Goal: Task Accomplishment & Management: Complete application form

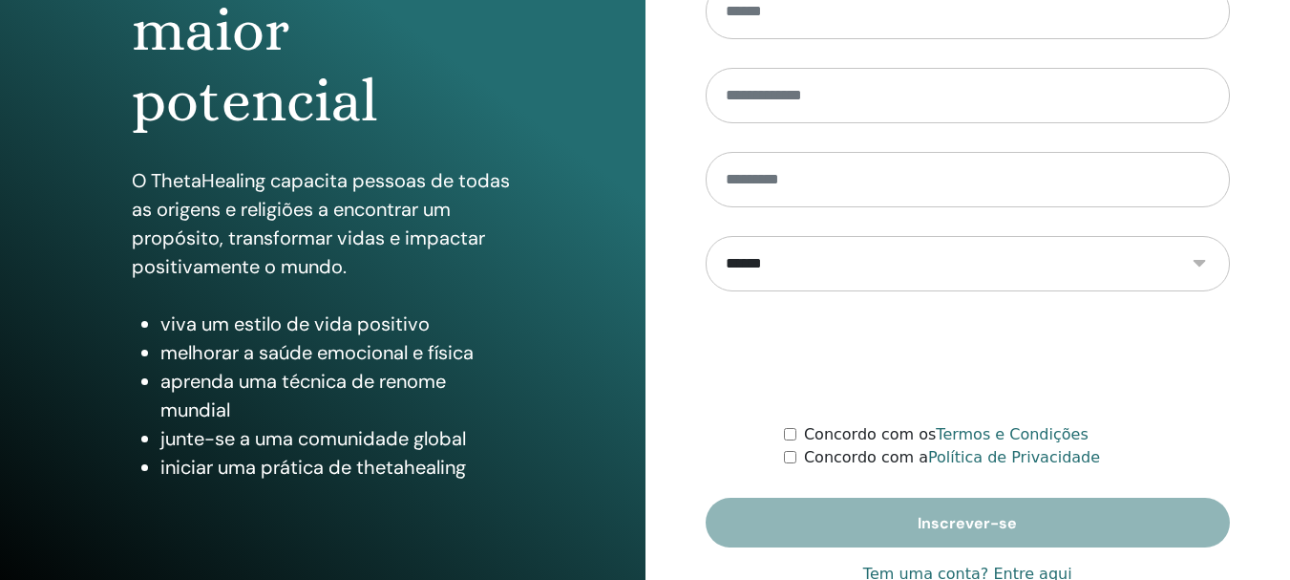
scroll to position [286, 0]
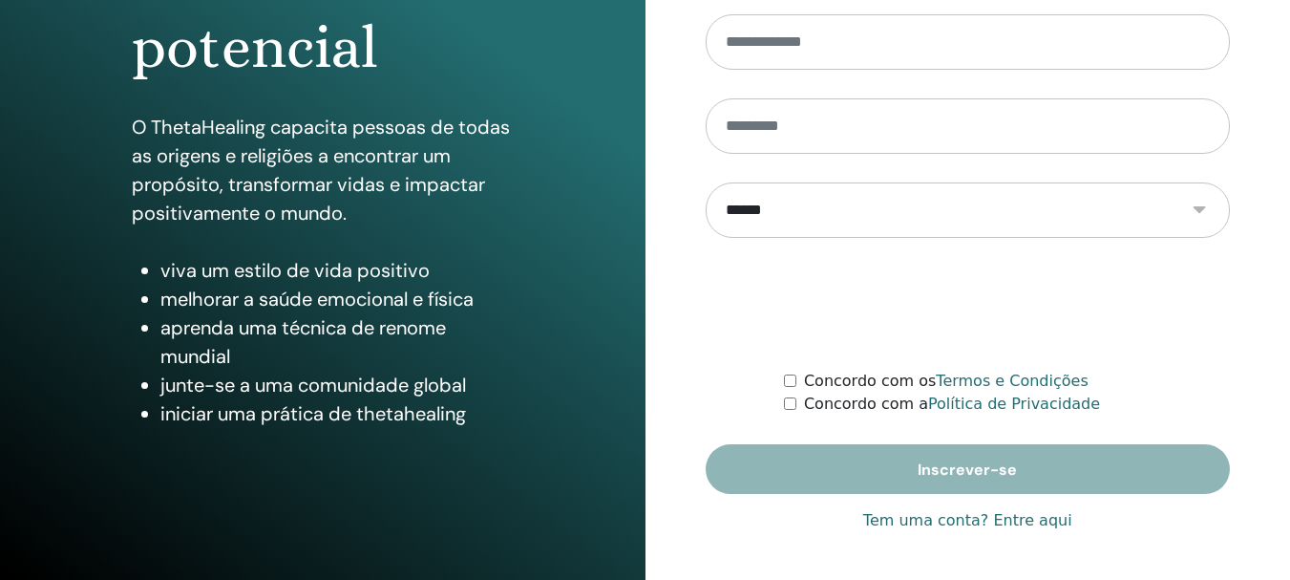
type input "**********"
click at [1001, 522] on font "Tem uma conta? Entre aqui" at bounding box center [967, 520] width 209 height 18
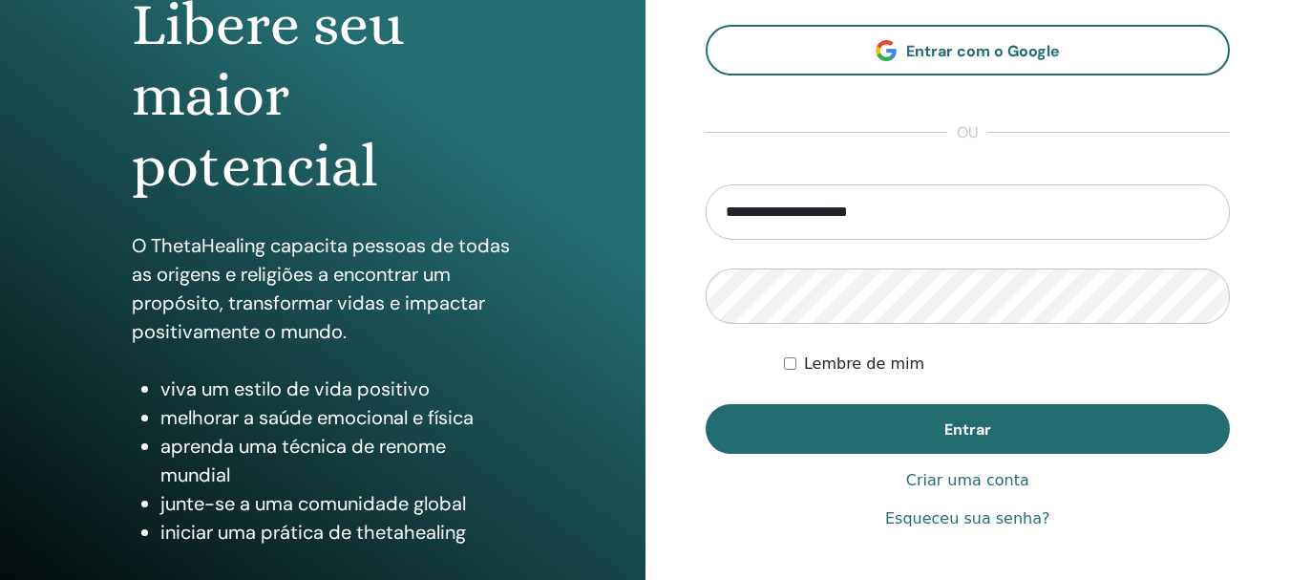
scroll to position [286, 0]
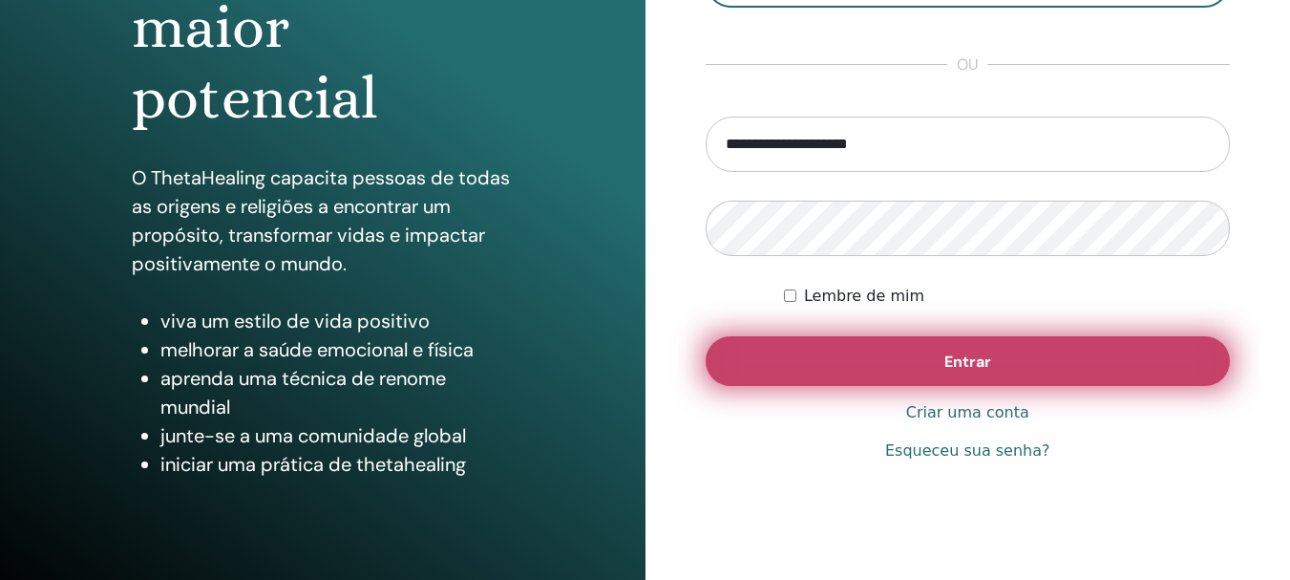
click at [944, 370] on font "Entrar" at bounding box center [967, 361] width 47 height 20
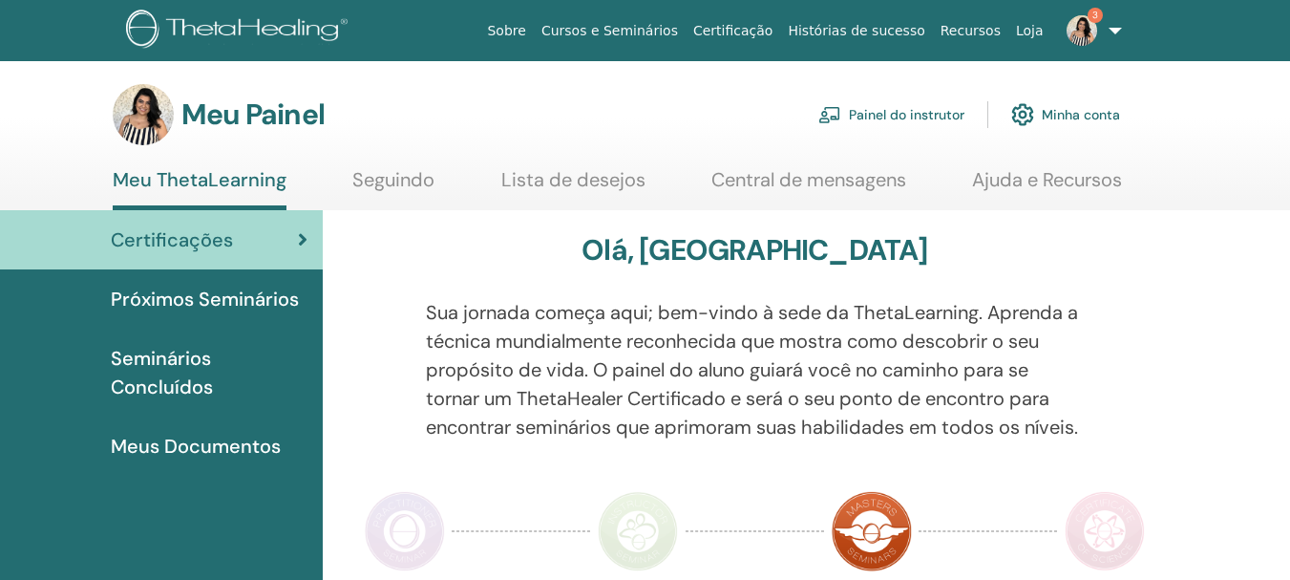
click at [929, 111] on font "Painel do instrutor" at bounding box center [907, 115] width 116 height 17
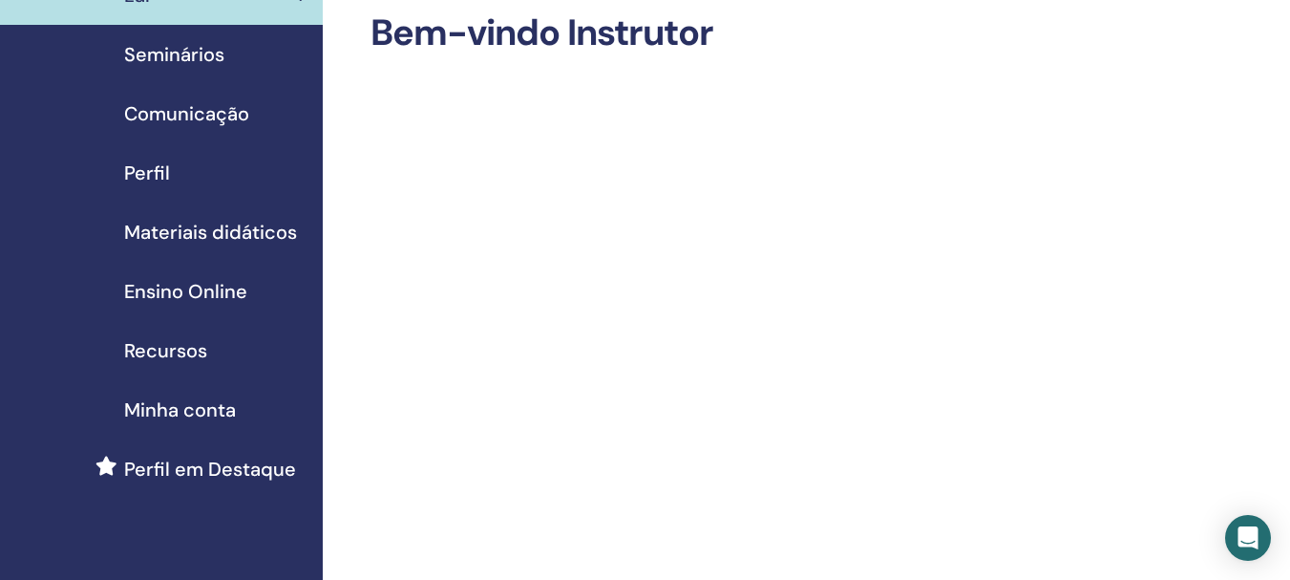
scroll to position [191, 0]
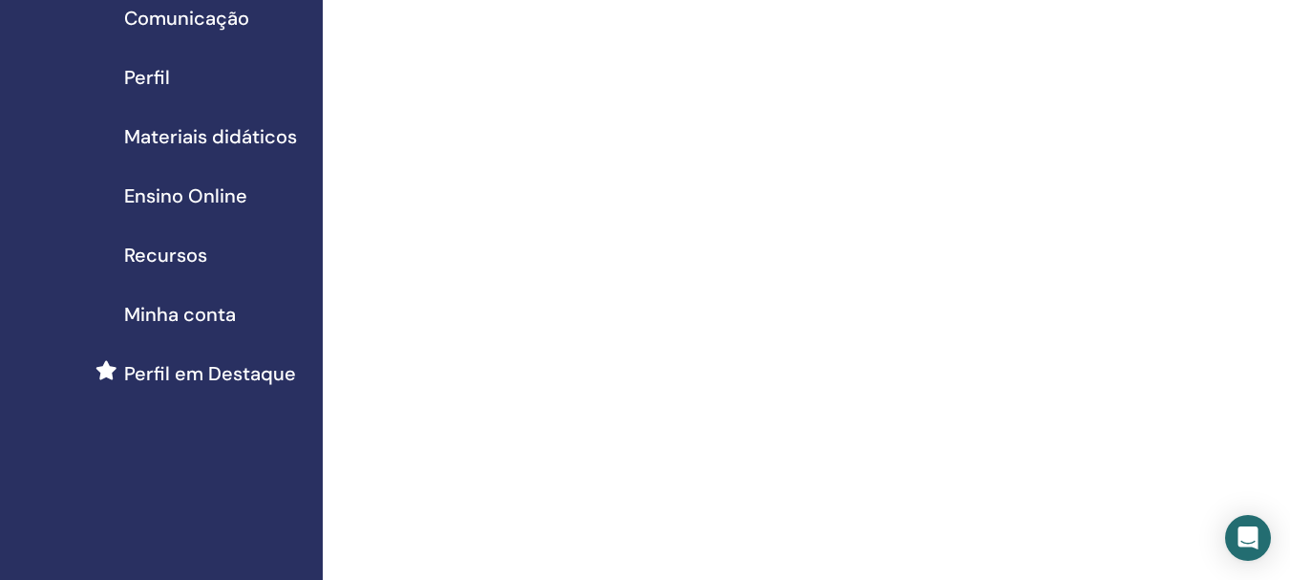
click at [201, 199] on font "Ensino Online" at bounding box center [185, 195] width 123 height 25
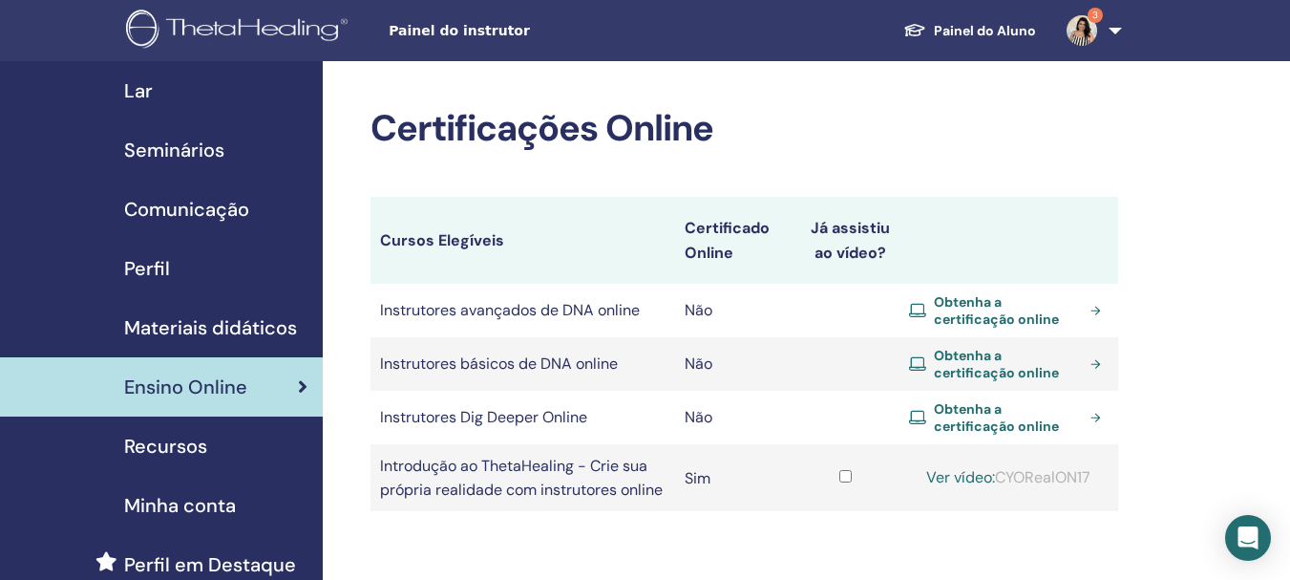
click at [192, 140] on font "Seminários" at bounding box center [174, 149] width 100 height 25
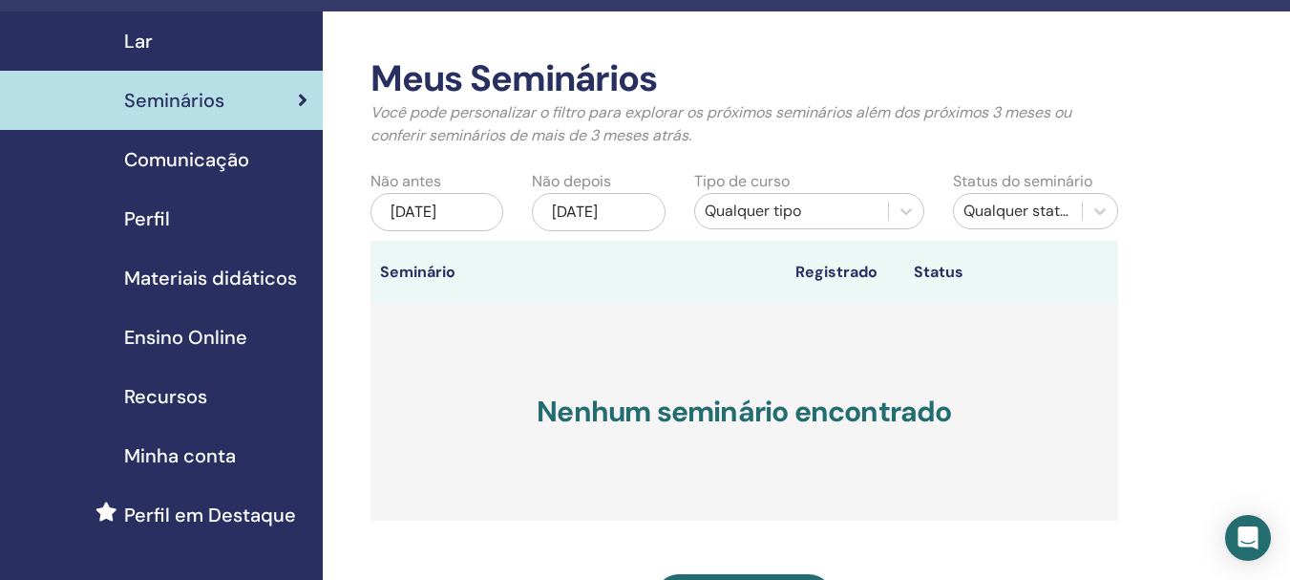
scroll to position [95, 0]
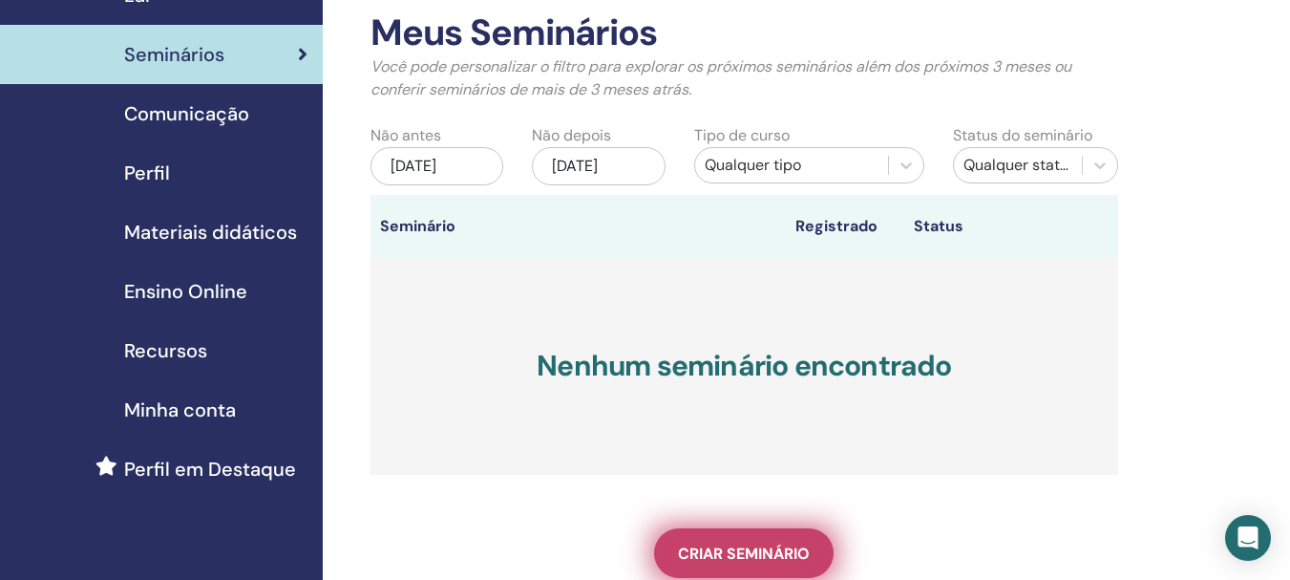
click at [806, 547] on font "Criar seminário" at bounding box center [744, 553] width 132 height 20
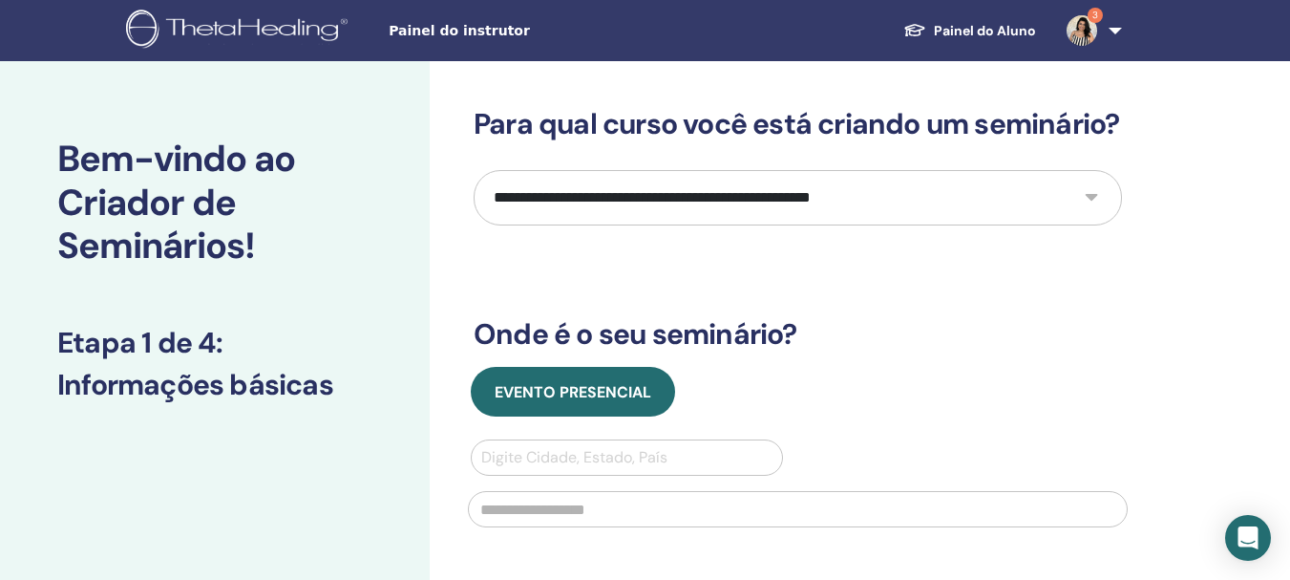
click at [645, 225] on select "**********" at bounding box center [798, 197] width 648 height 55
select select "*"
click at [474, 204] on select "**********" at bounding box center [798, 197] width 648 height 55
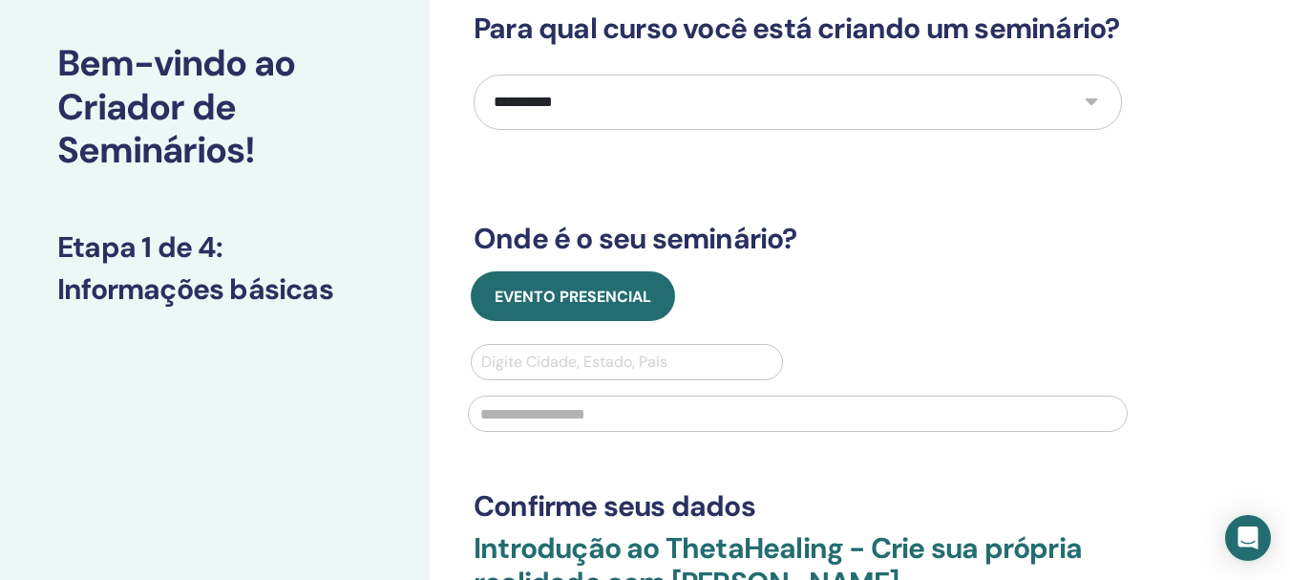
click at [566, 375] on div at bounding box center [626, 362] width 291 height 27
type input "**********"
click at [565, 375] on div at bounding box center [626, 362] width 291 height 27
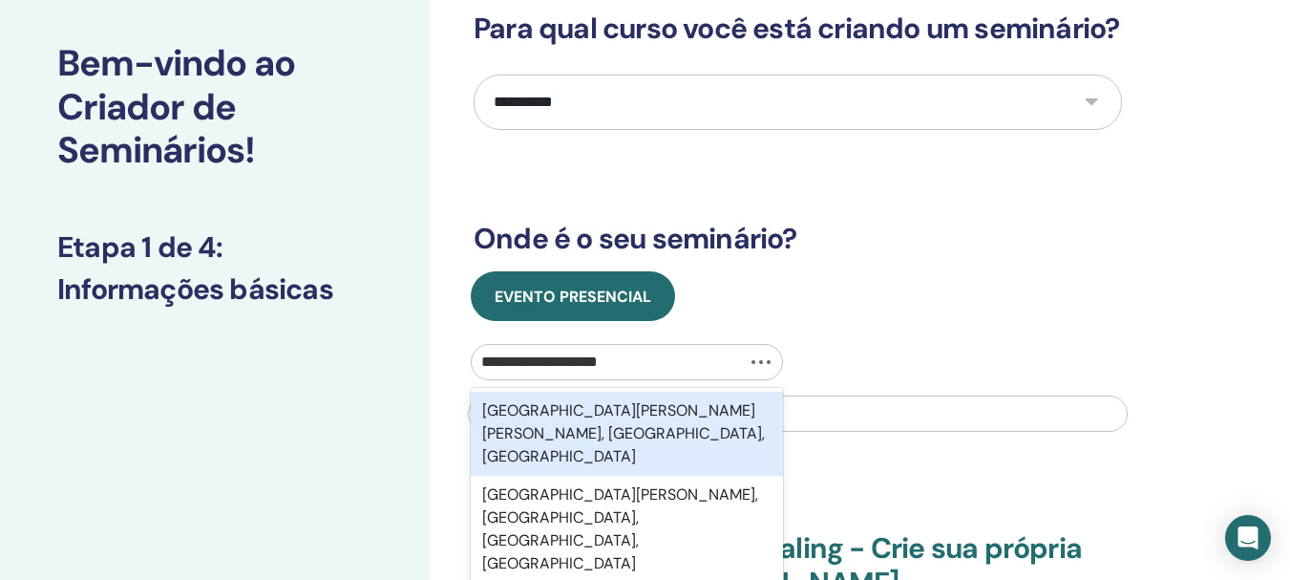
type input "**********"
click at [548, 438] on font "[GEOGRAPHIC_DATA][PERSON_NAME], [GEOGRAPHIC_DATA], [GEOGRAPHIC_DATA]" at bounding box center [620, 433] width 276 height 66
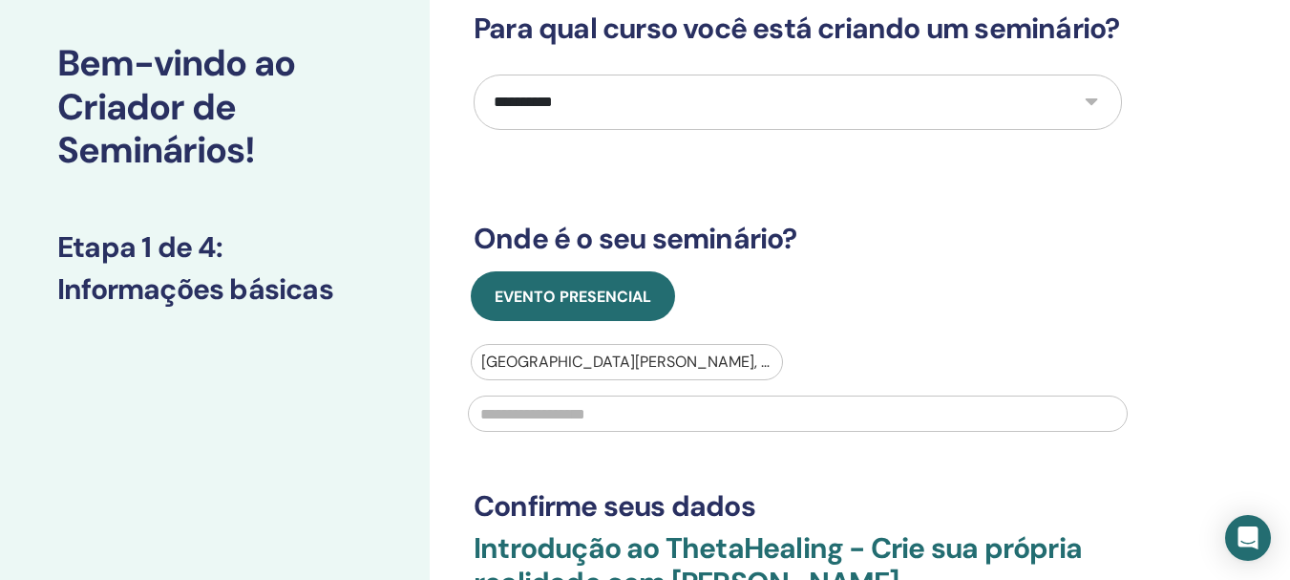
click at [541, 432] on input "text" at bounding box center [798, 413] width 660 height 36
type input "**********"
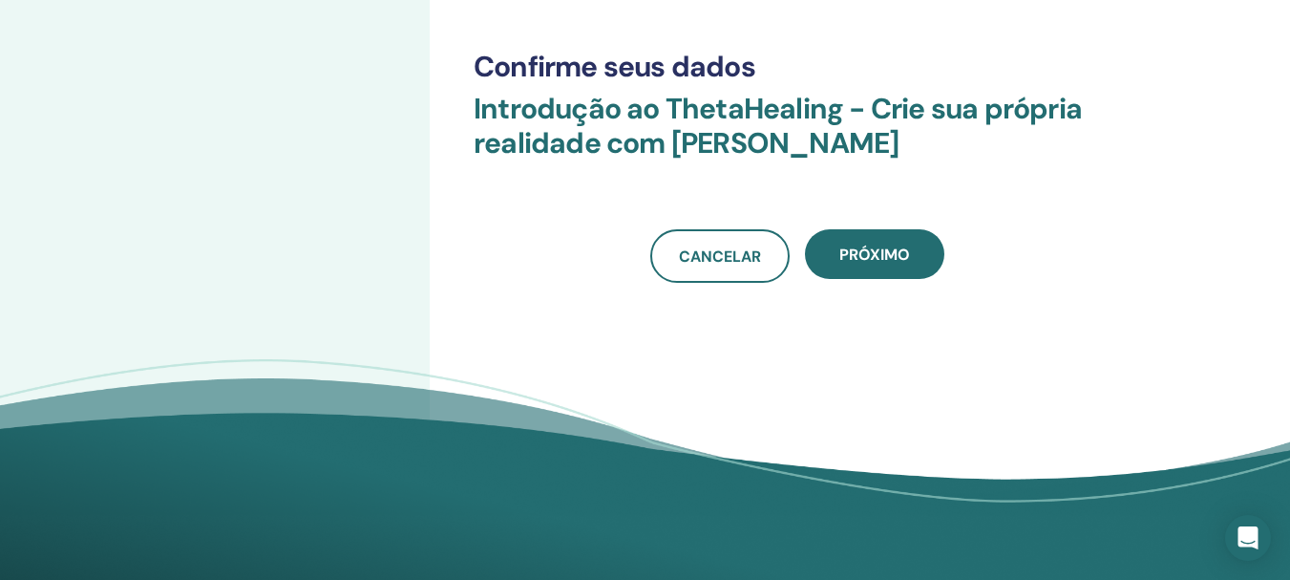
scroll to position [536, 0]
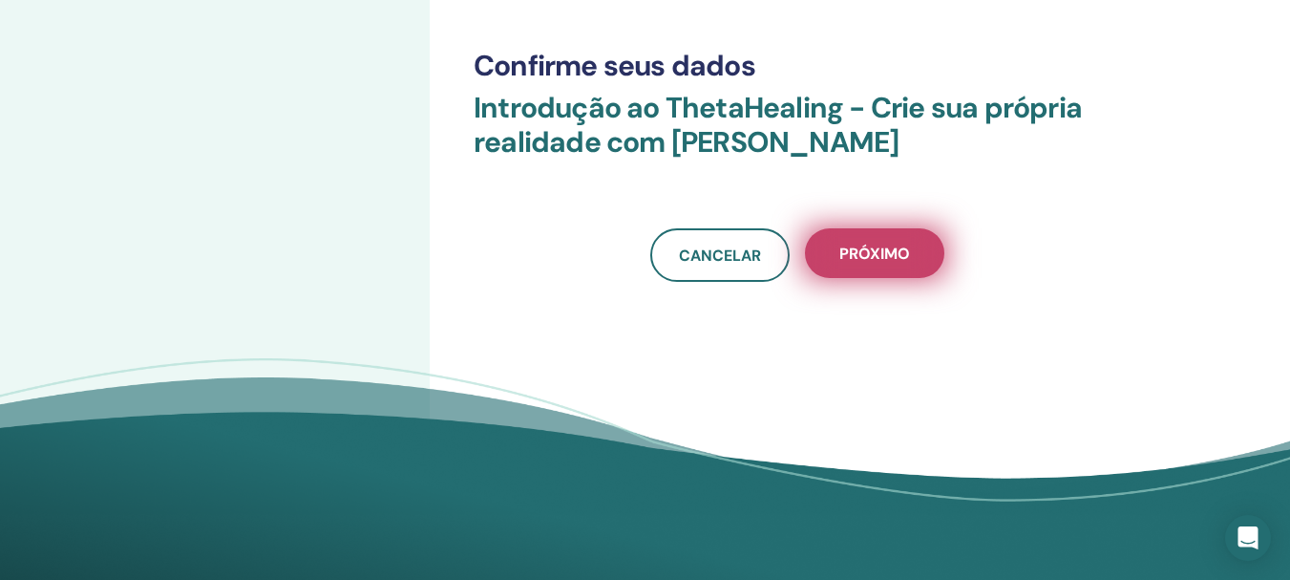
click at [840, 264] on button "Próximo" at bounding box center [874, 253] width 139 height 50
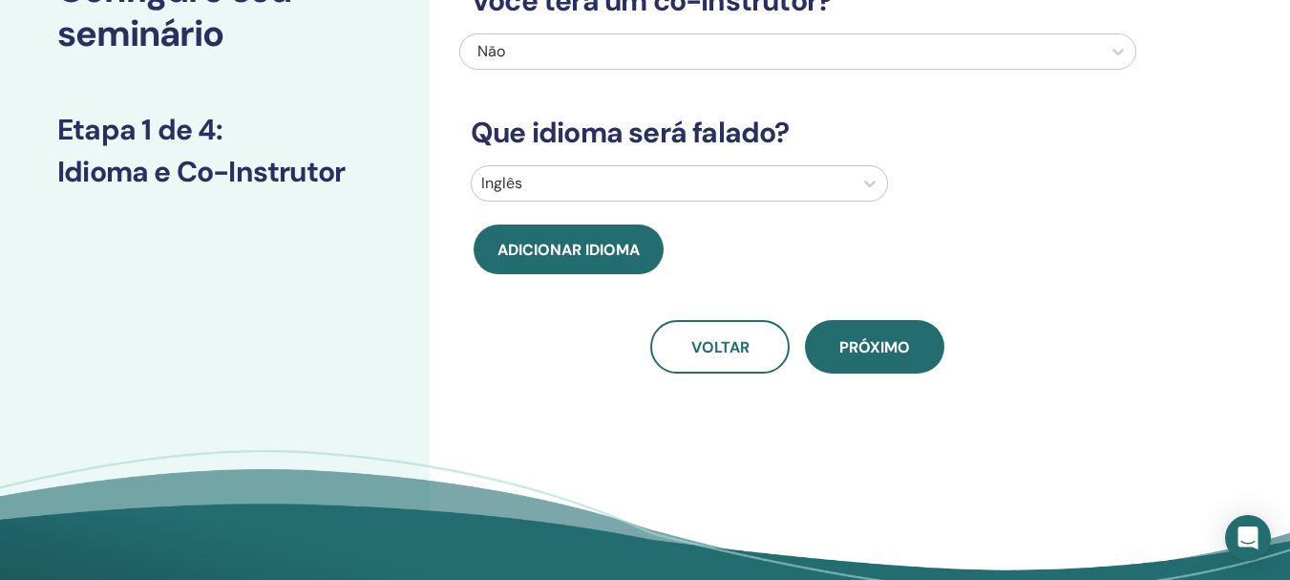
scroll to position [58, 0]
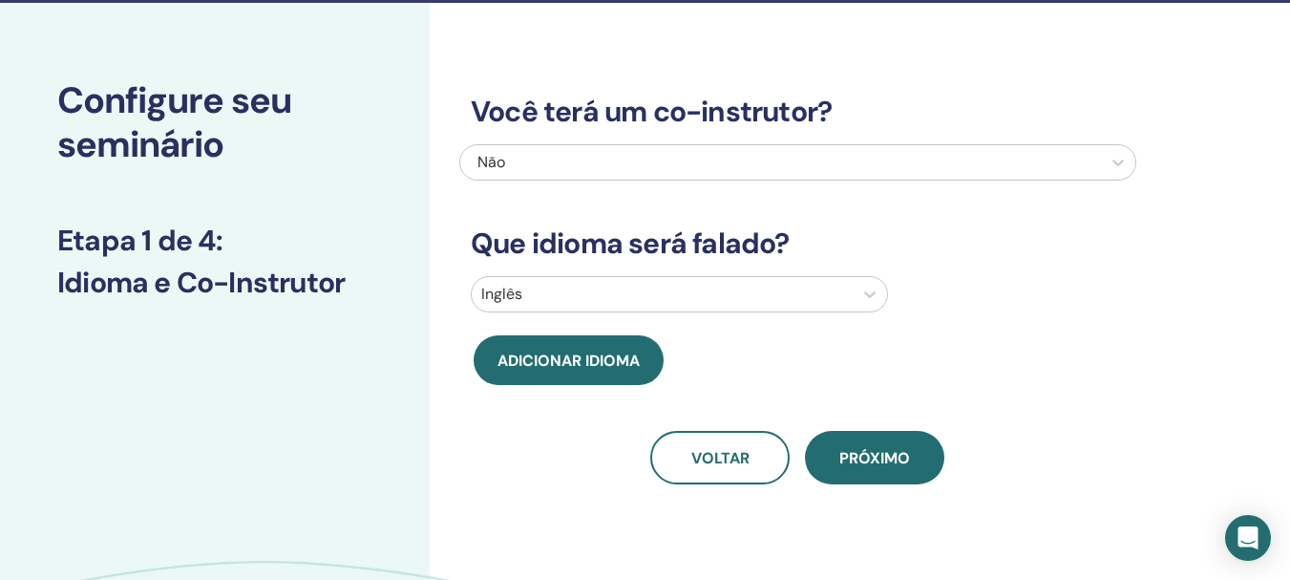
click at [528, 296] on div "Inglês" at bounding box center [797, 298] width 677 height 44
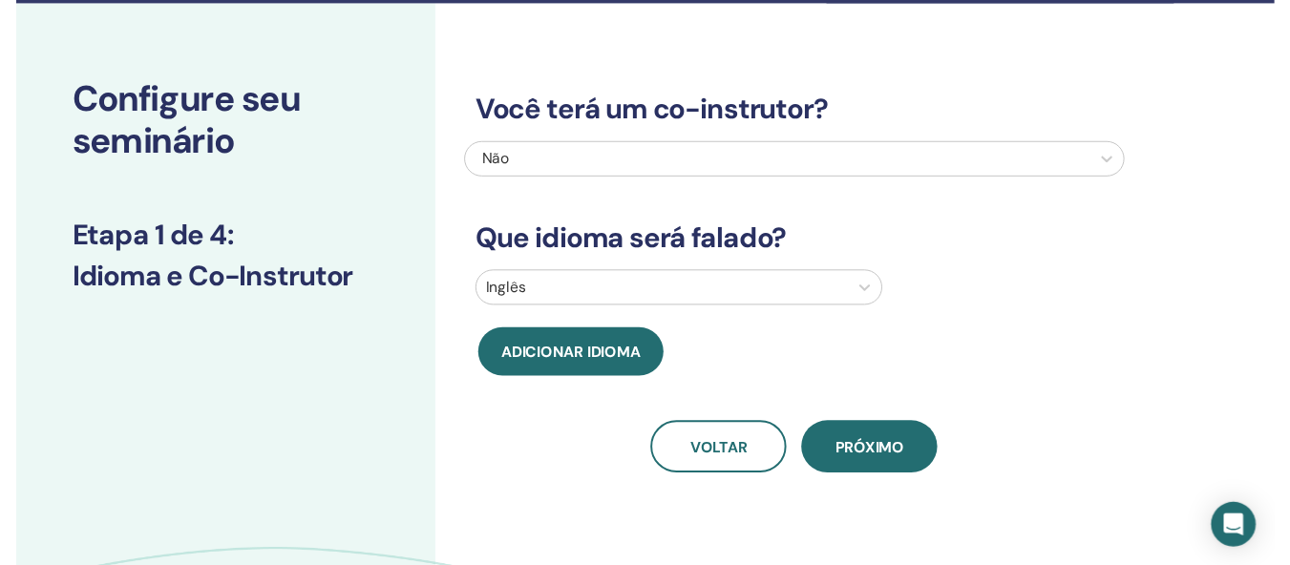
scroll to position [93, 0]
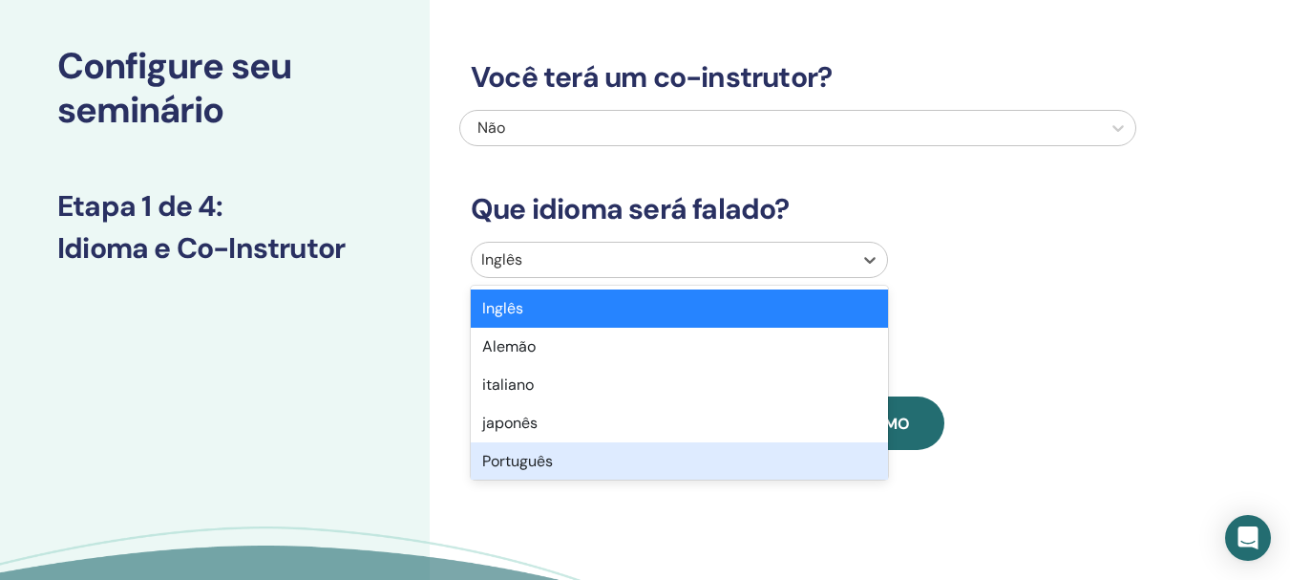
click at [542, 459] on font "Português" at bounding box center [517, 461] width 71 height 20
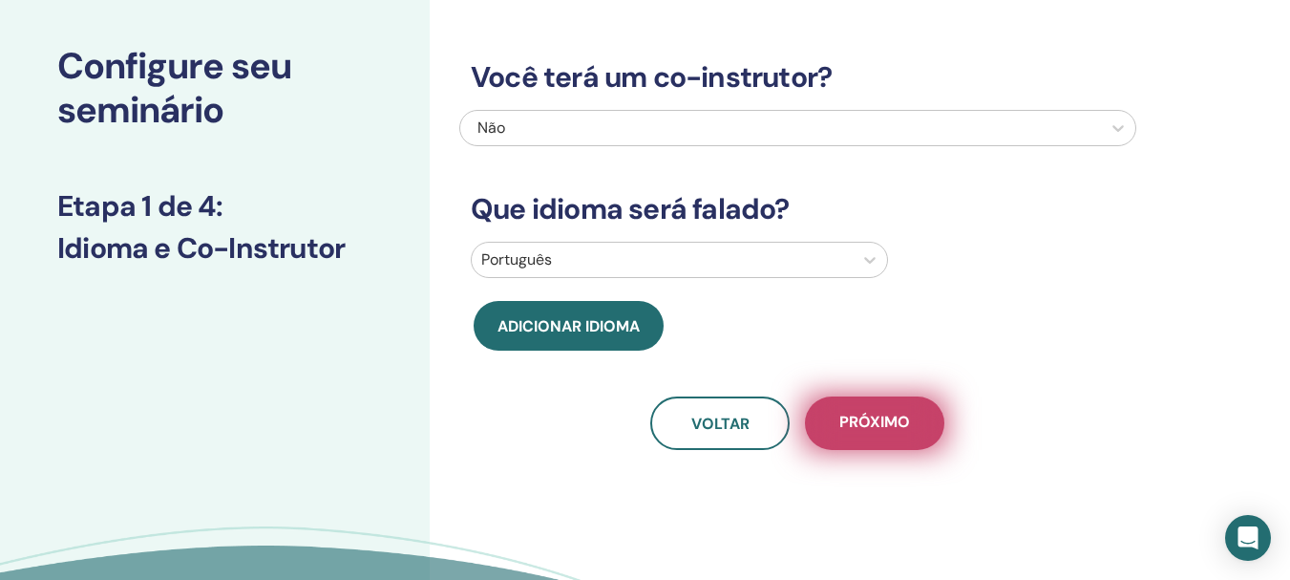
click at [828, 413] on button "Próximo" at bounding box center [874, 422] width 139 height 53
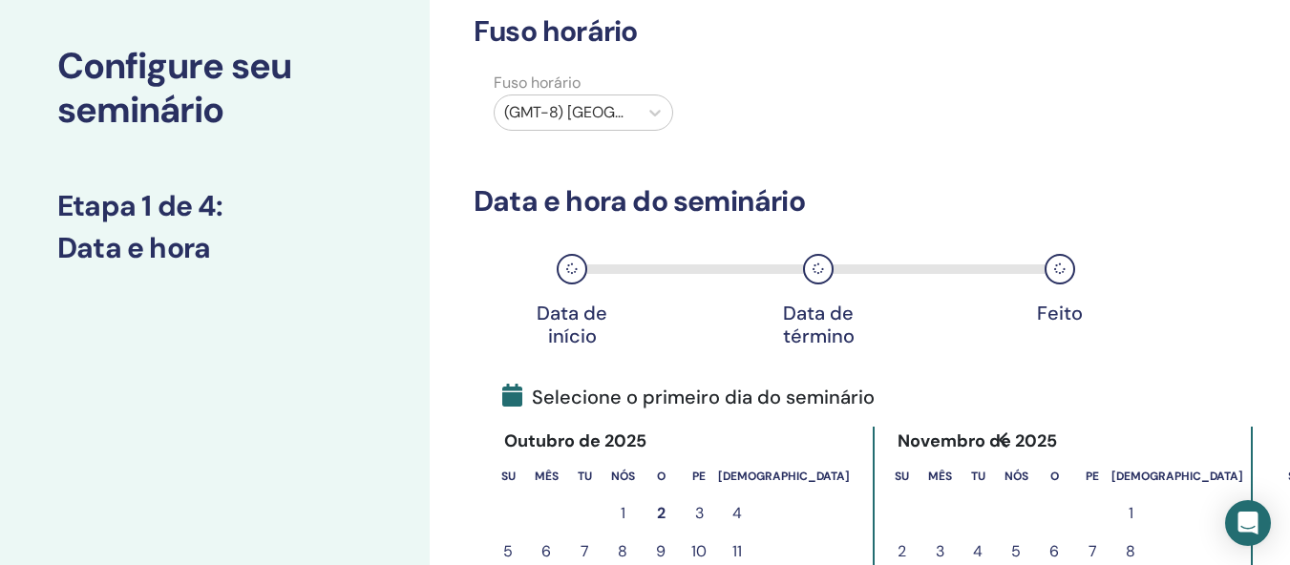
click at [593, 116] on div at bounding box center [566, 112] width 124 height 27
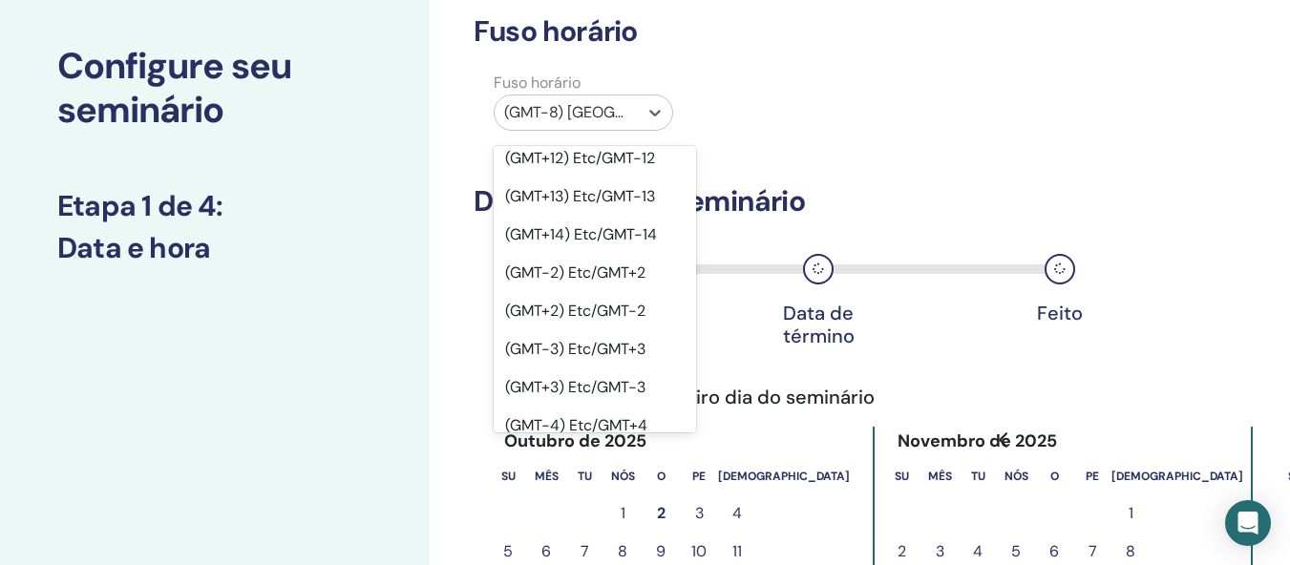
scroll to position [1241, 0]
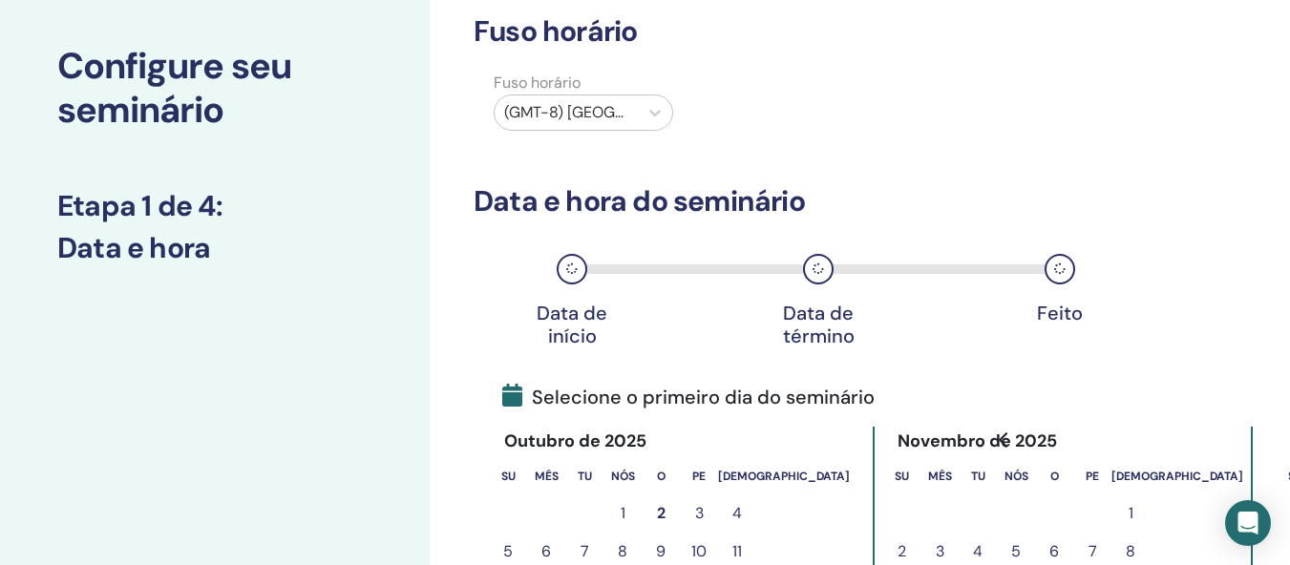
click at [556, 100] on div at bounding box center [566, 112] width 124 height 27
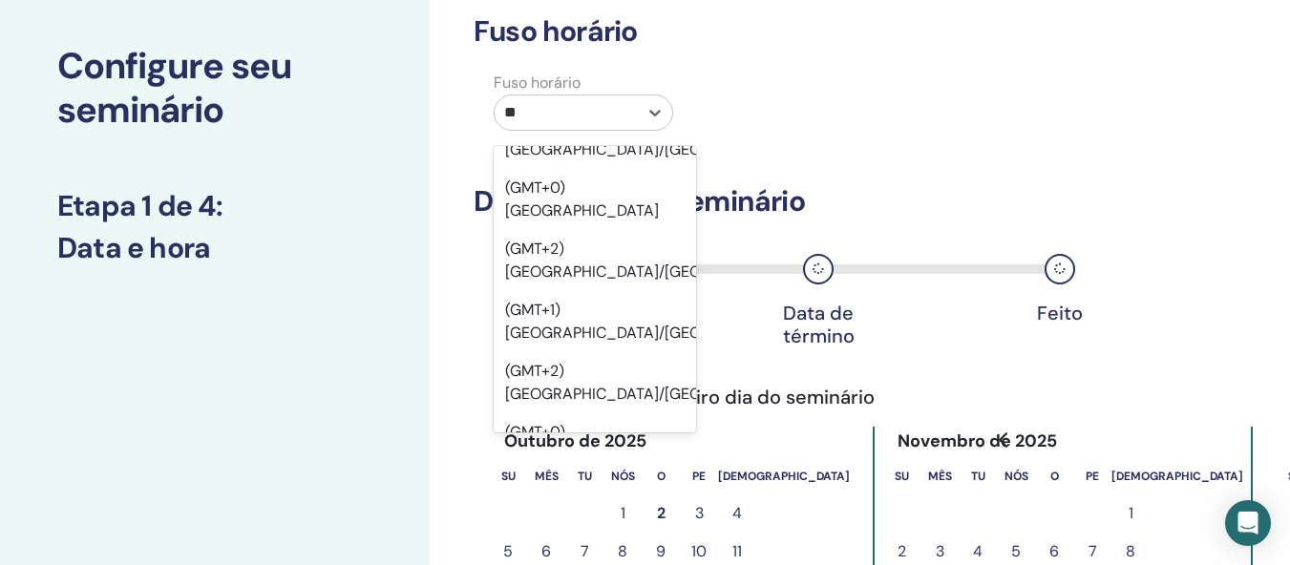
scroll to position [0, 0]
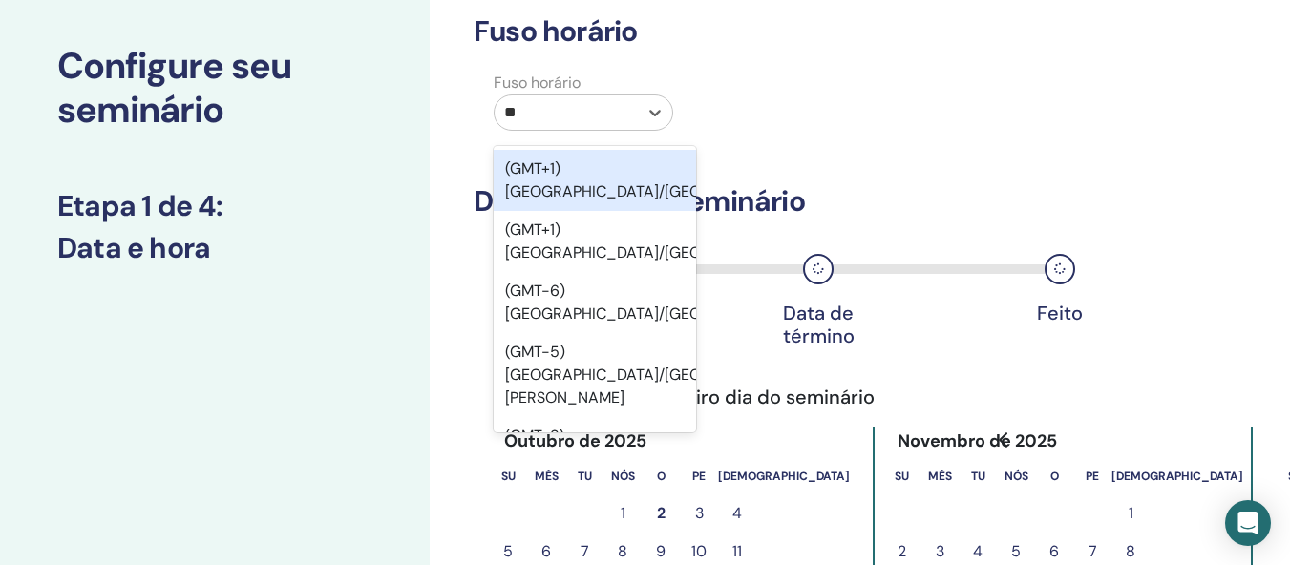
type input "*"
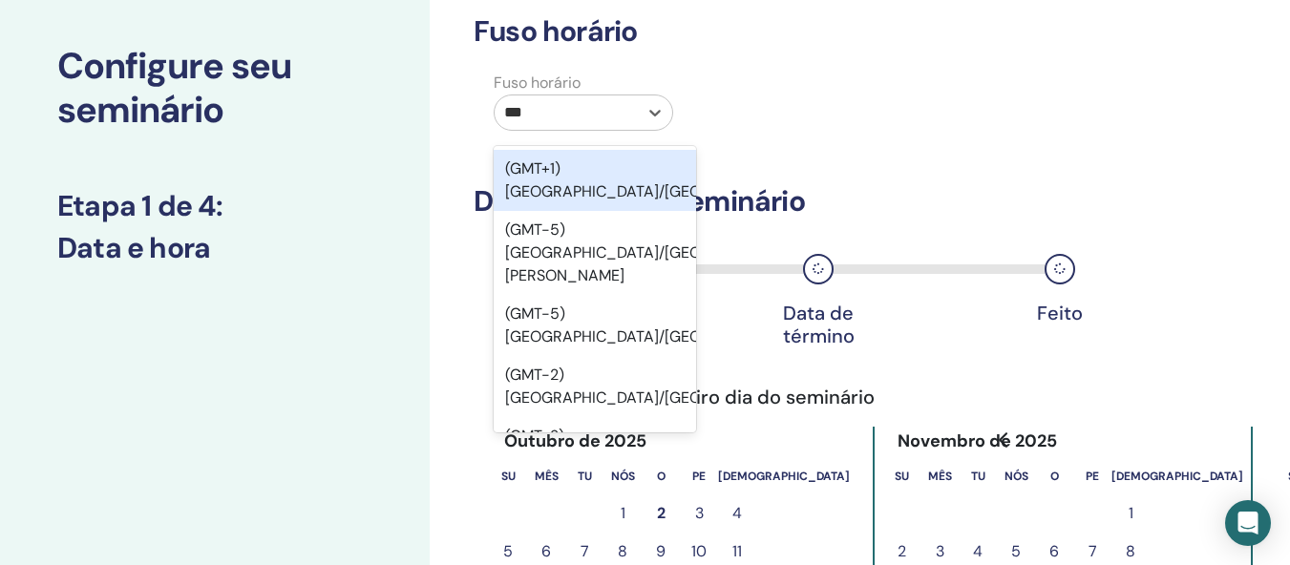
type input "****"
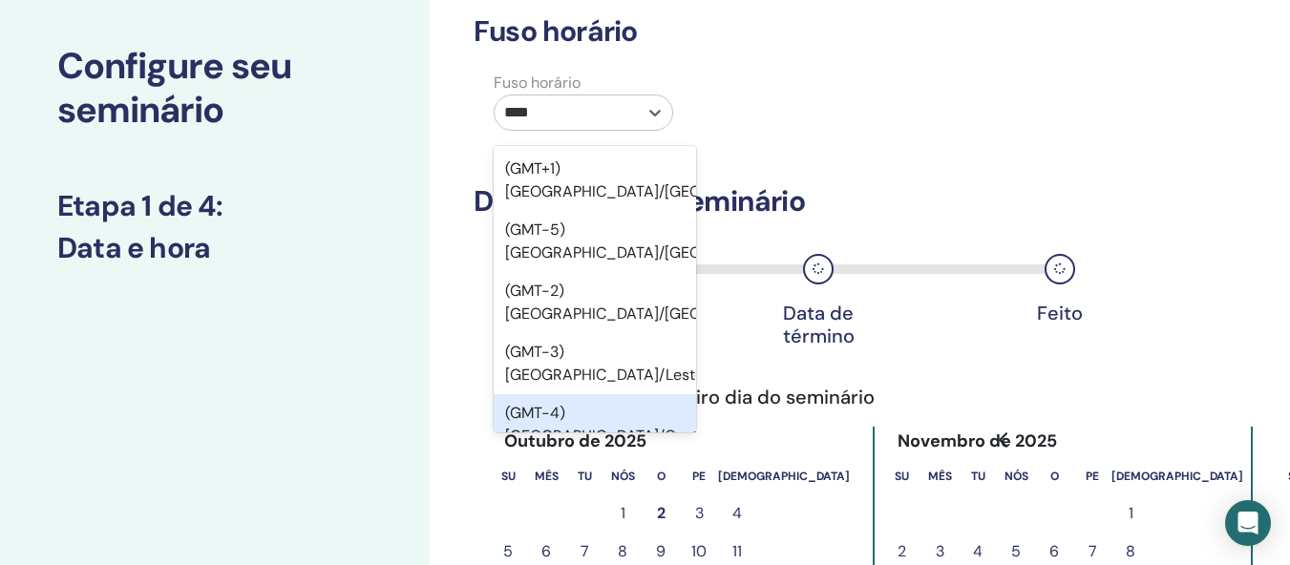
click at [593, 403] on font "(GMT-4) [GEOGRAPHIC_DATA]/Oeste" at bounding box center [605, 424] width 201 height 43
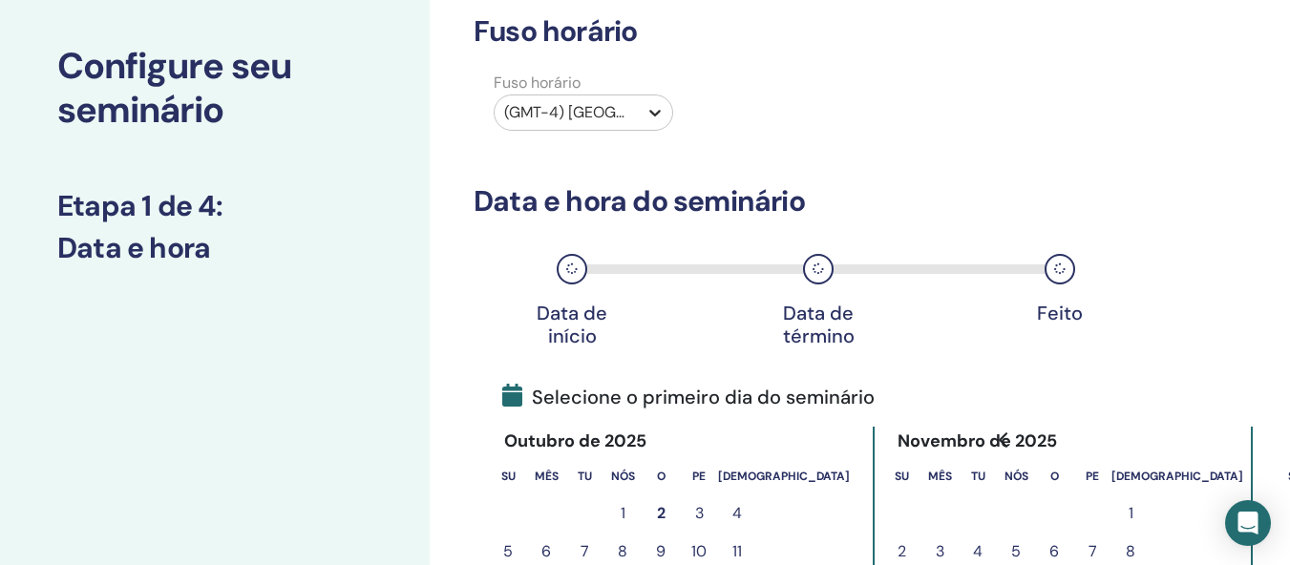
click at [645, 95] on div at bounding box center [655, 112] width 34 height 34
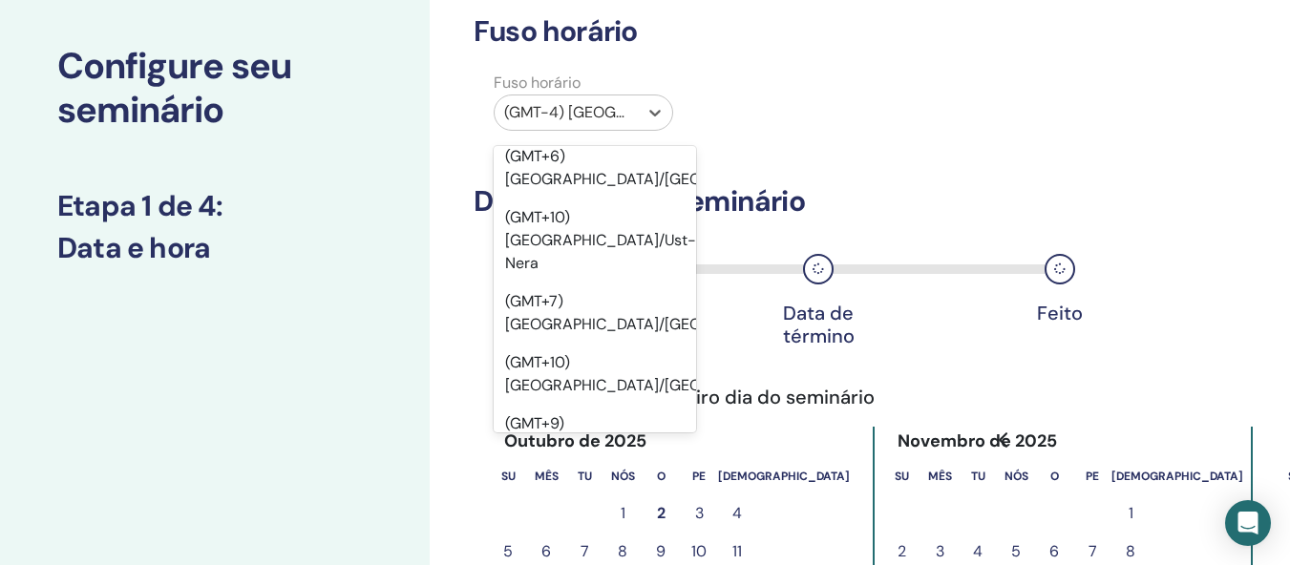
scroll to position [22470, 0]
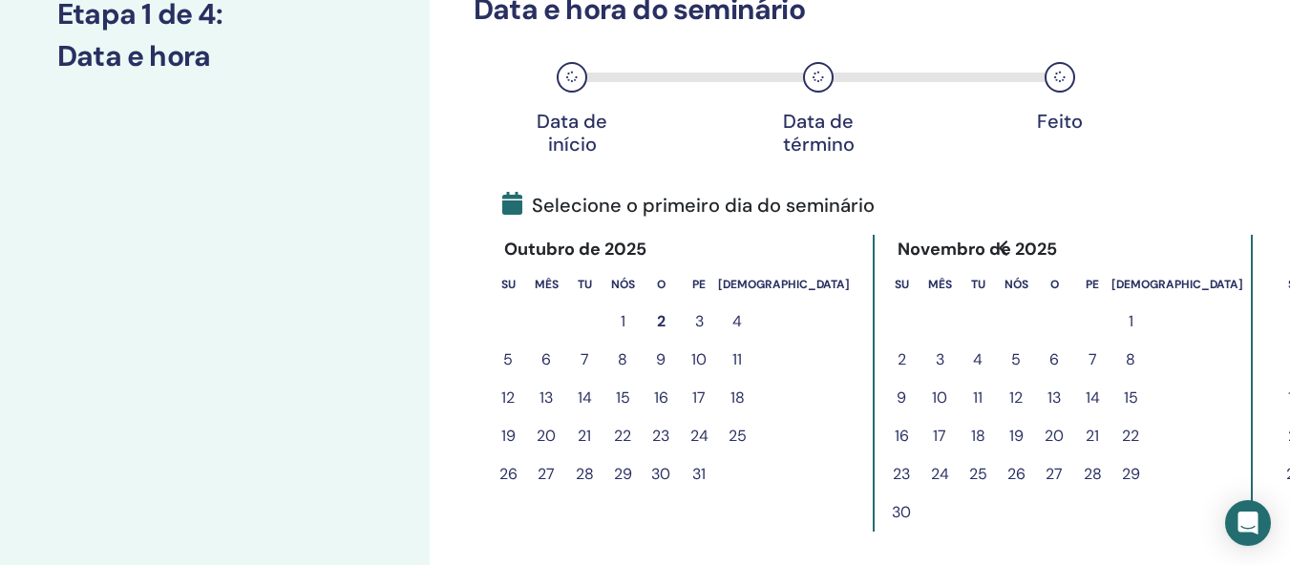
scroll to position [379, 0]
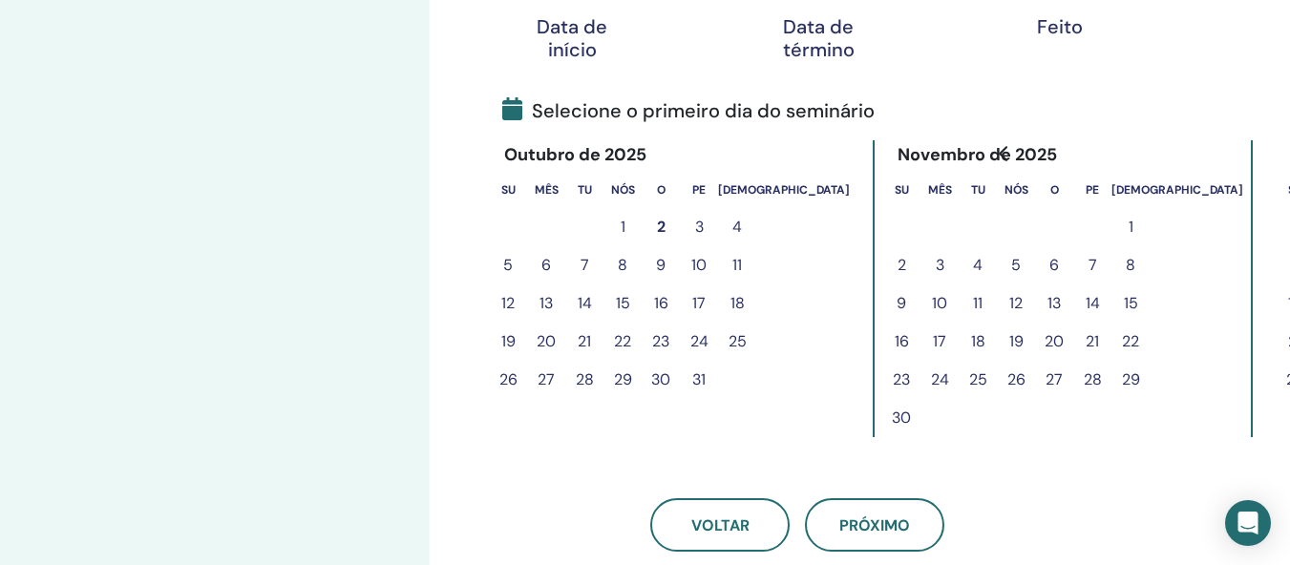
click at [695, 224] on font "3" at bounding box center [699, 227] width 9 height 20
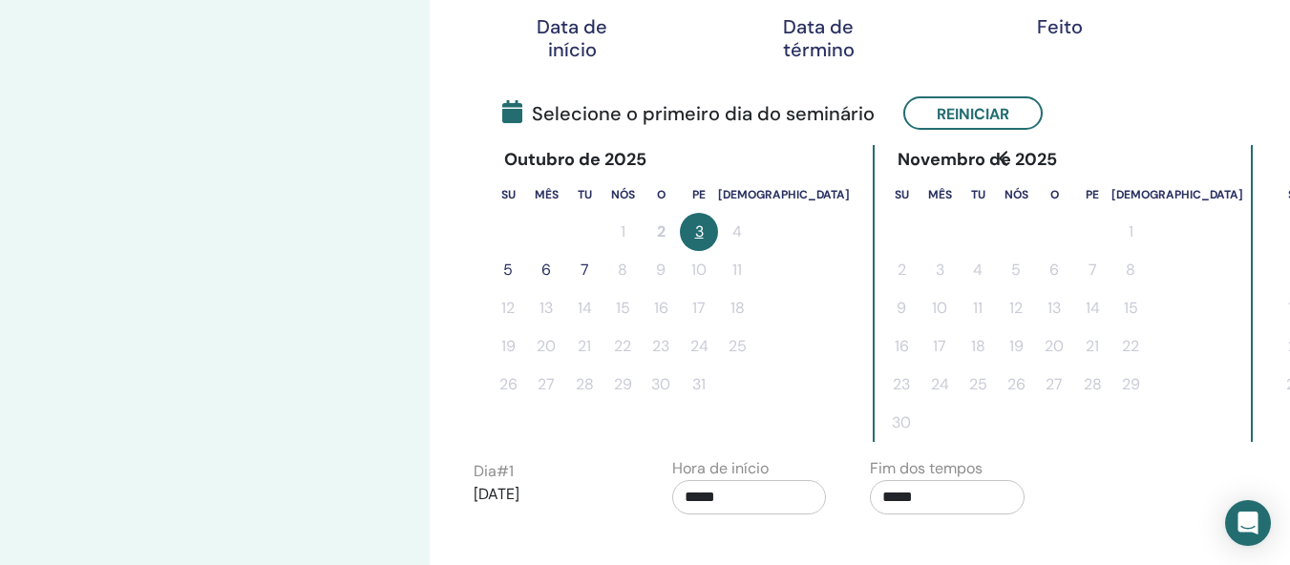
click at [513, 268] on button "5" at bounding box center [508, 270] width 38 height 38
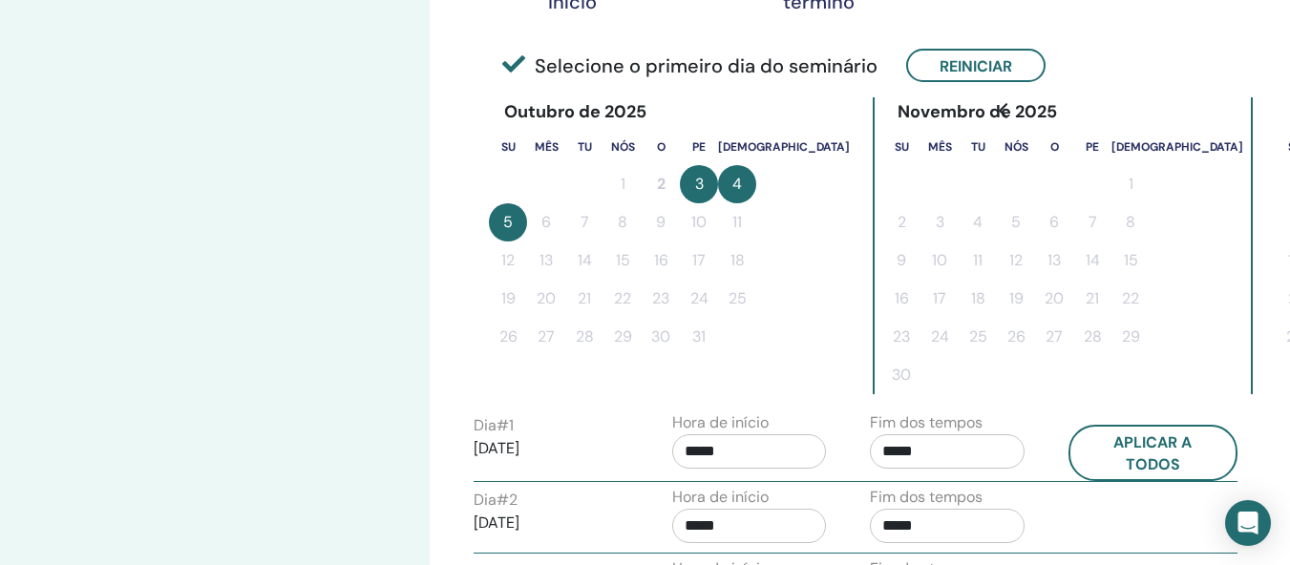
scroll to position [475, 0]
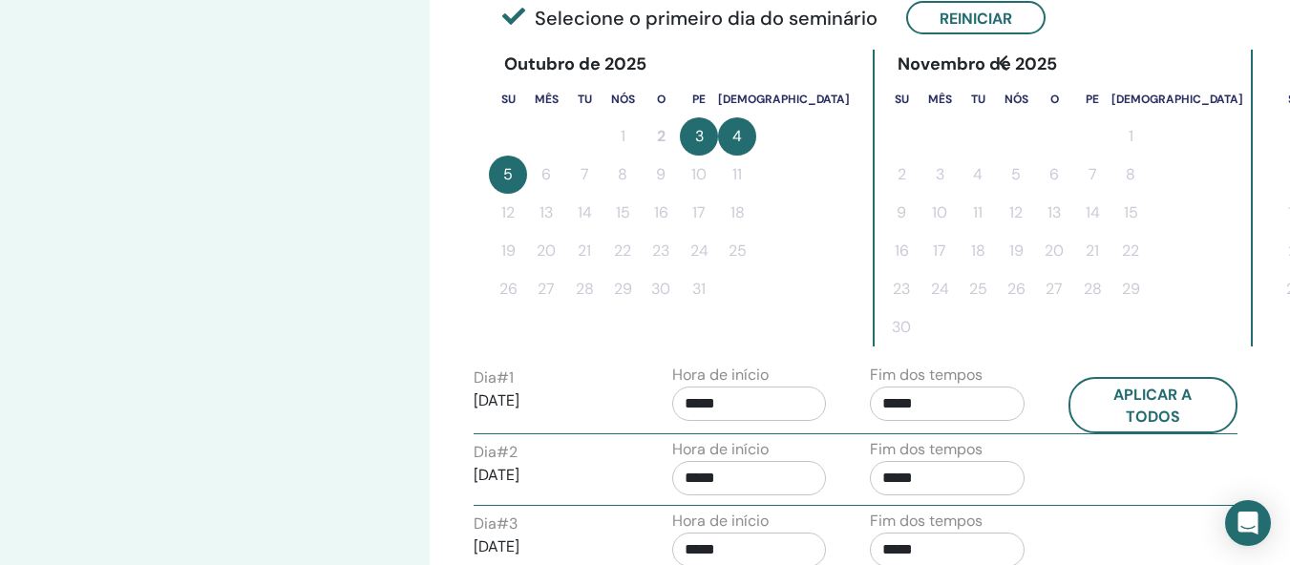
click at [725, 402] on input "*****" at bounding box center [749, 404] width 155 height 34
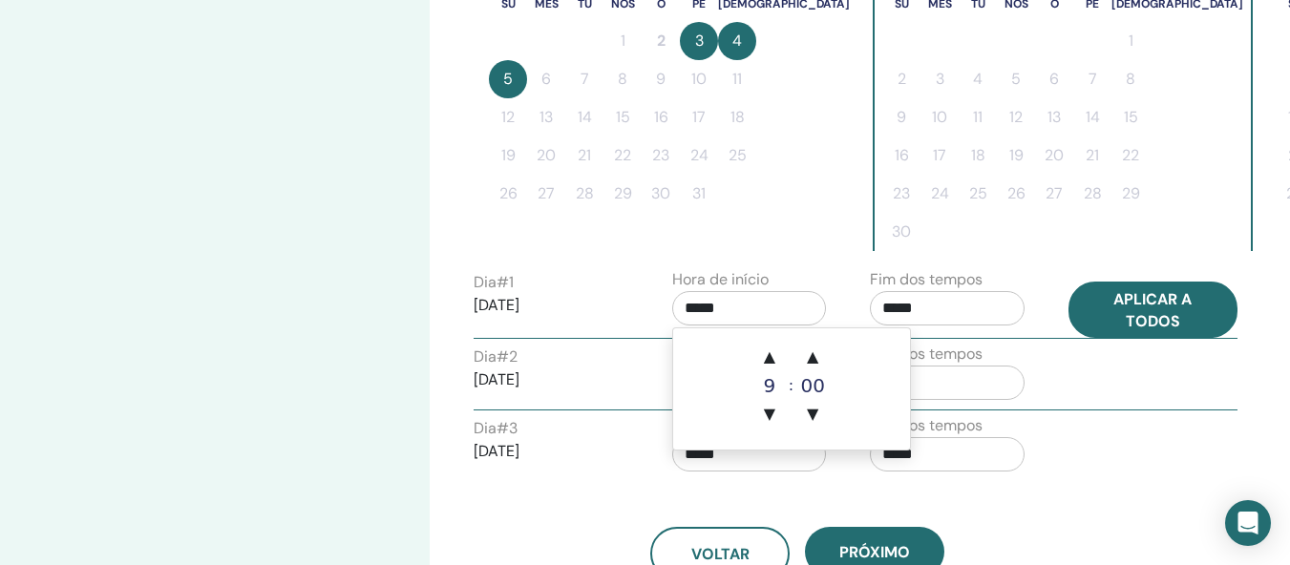
scroll to position [666, 0]
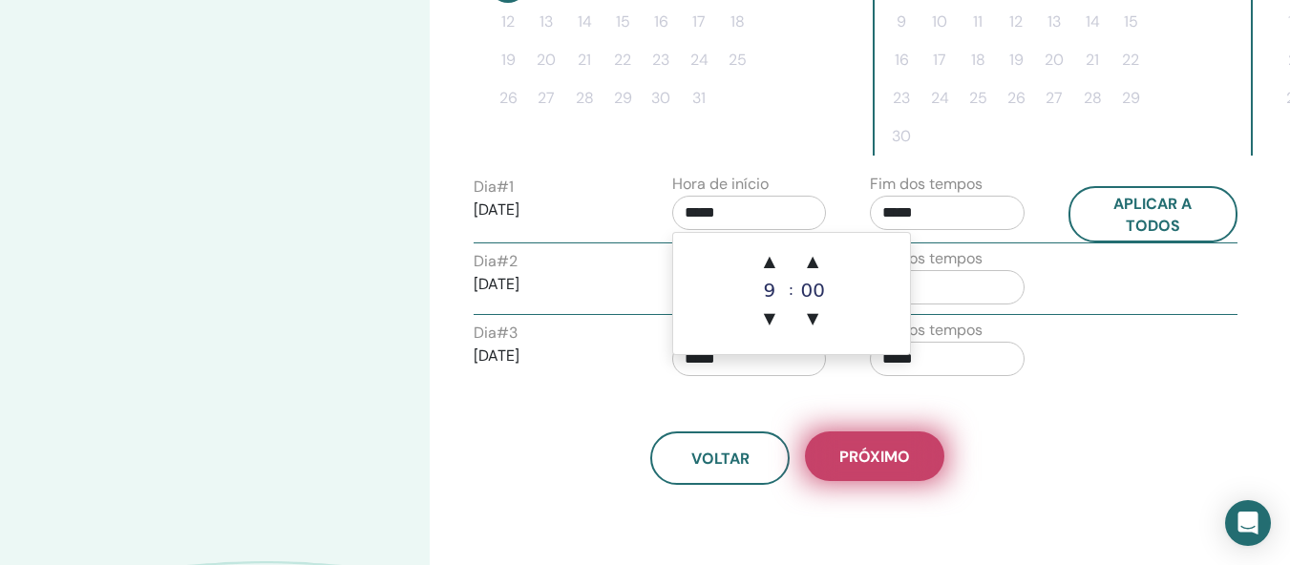
click at [880, 460] on font "Próximo" at bounding box center [874, 457] width 71 height 20
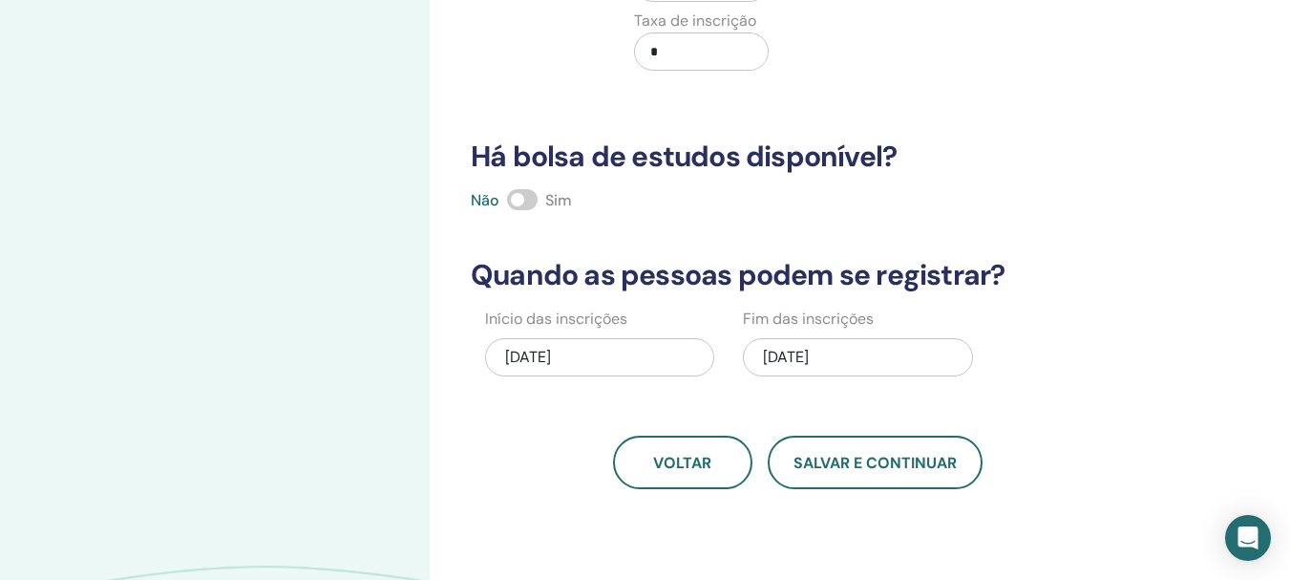
scroll to position [379, 0]
click at [809, 365] on font "[DATE]" at bounding box center [786, 358] width 46 height 20
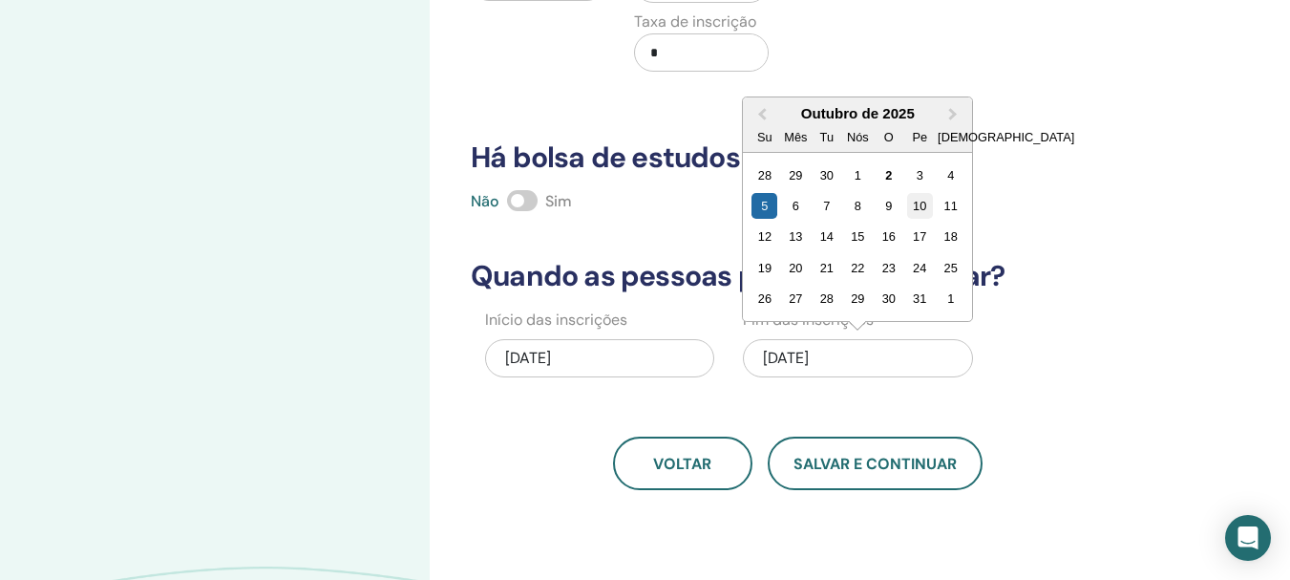
click at [916, 206] on font "10" at bounding box center [919, 206] width 13 height 14
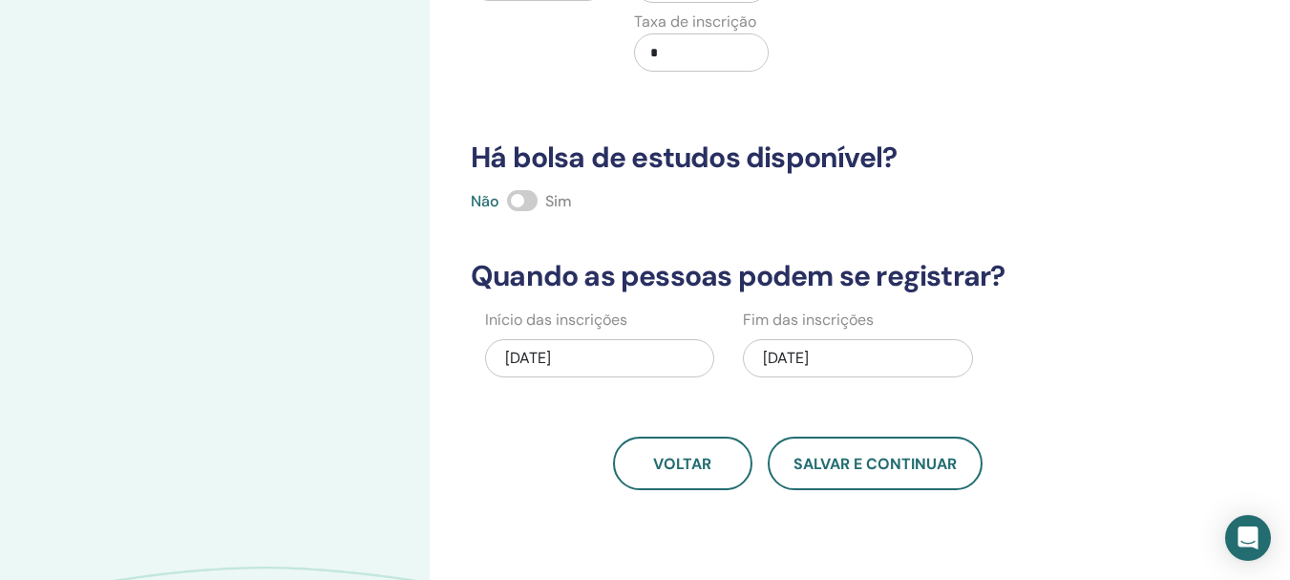
click at [621, 359] on div "[DATE]" at bounding box center [599, 358] width 229 height 38
click at [809, 357] on font "[DATE]" at bounding box center [786, 358] width 46 height 20
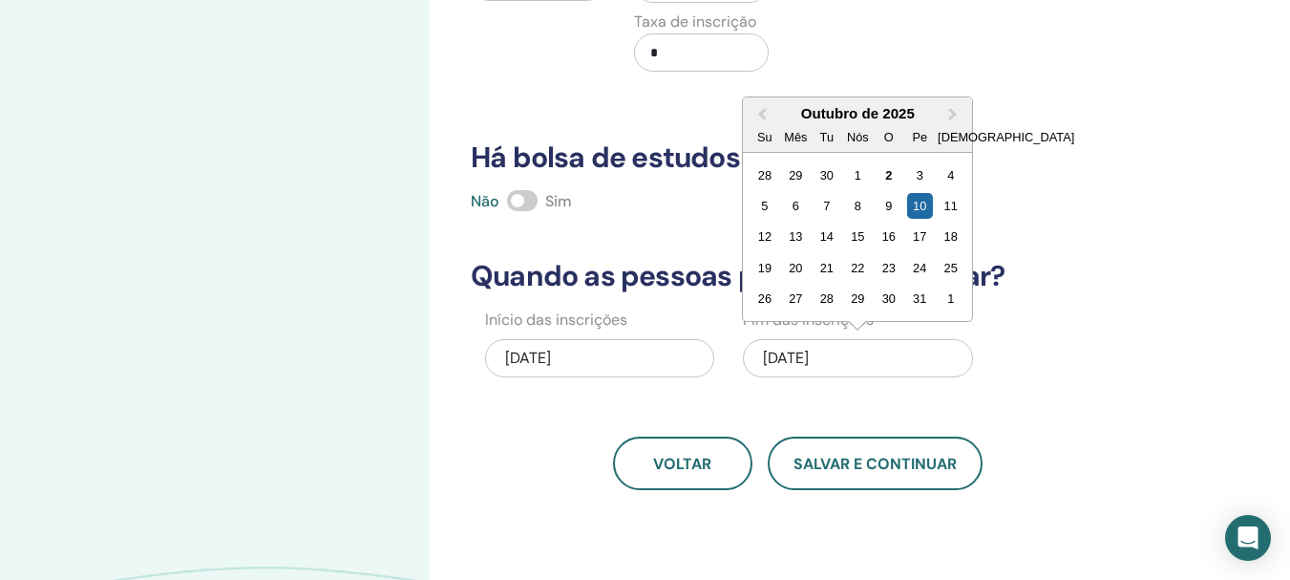
click at [809, 357] on font "[DATE]" at bounding box center [786, 358] width 46 height 20
click at [627, 206] on div "Não Sim" at bounding box center [797, 201] width 677 height 23
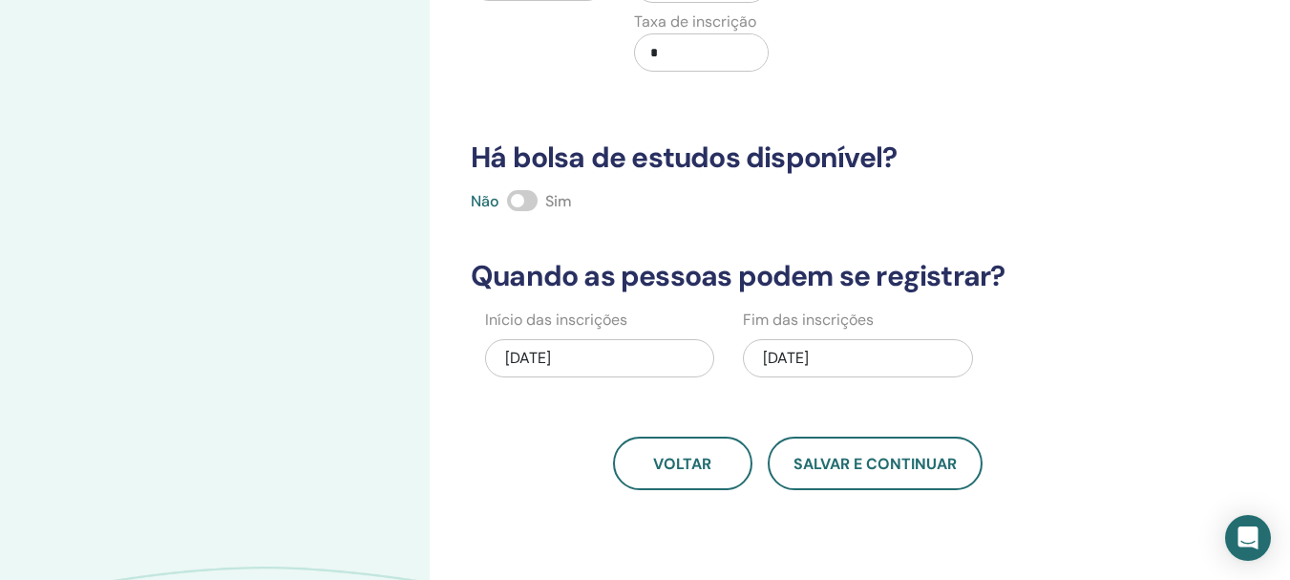
click at [519, 199] on span at bounding box center [522, 200] width 31 height 21
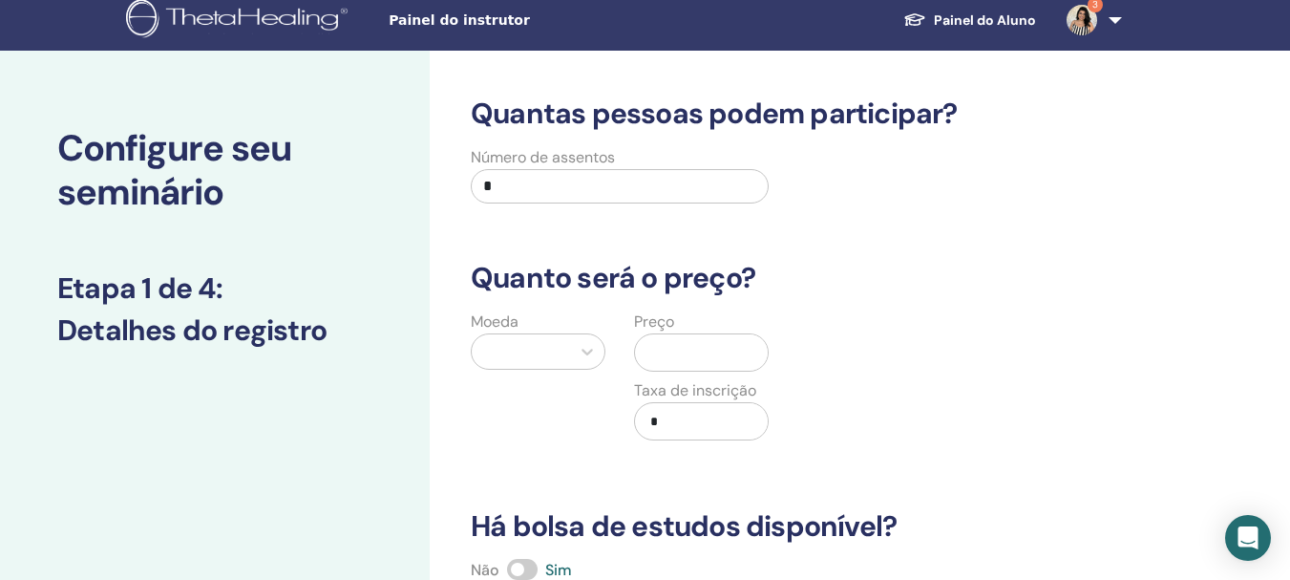
scroll to position [0, 0]
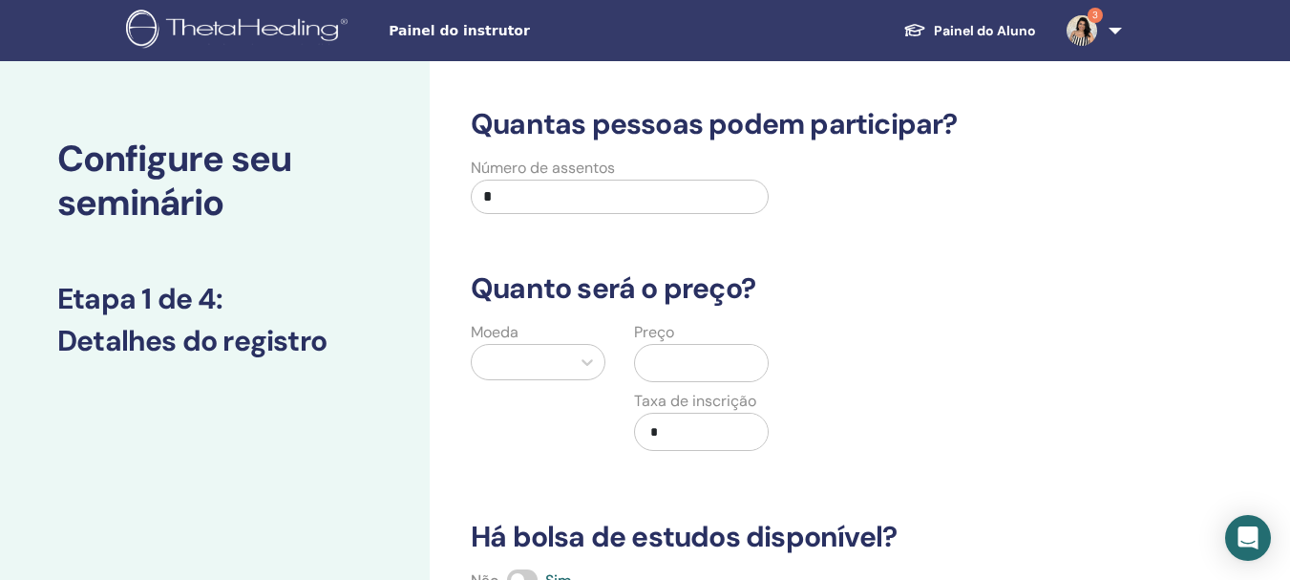
click at [599, 208] on input "*" at bounding box center [620, 197] width 298 height 34
type input "*"
click at [521, 342] on div "Moeda" at bounding box center [537, 397] width 163 height 153
click at [539, 356] on div at bounding box center [520, 362] width 79 height 27
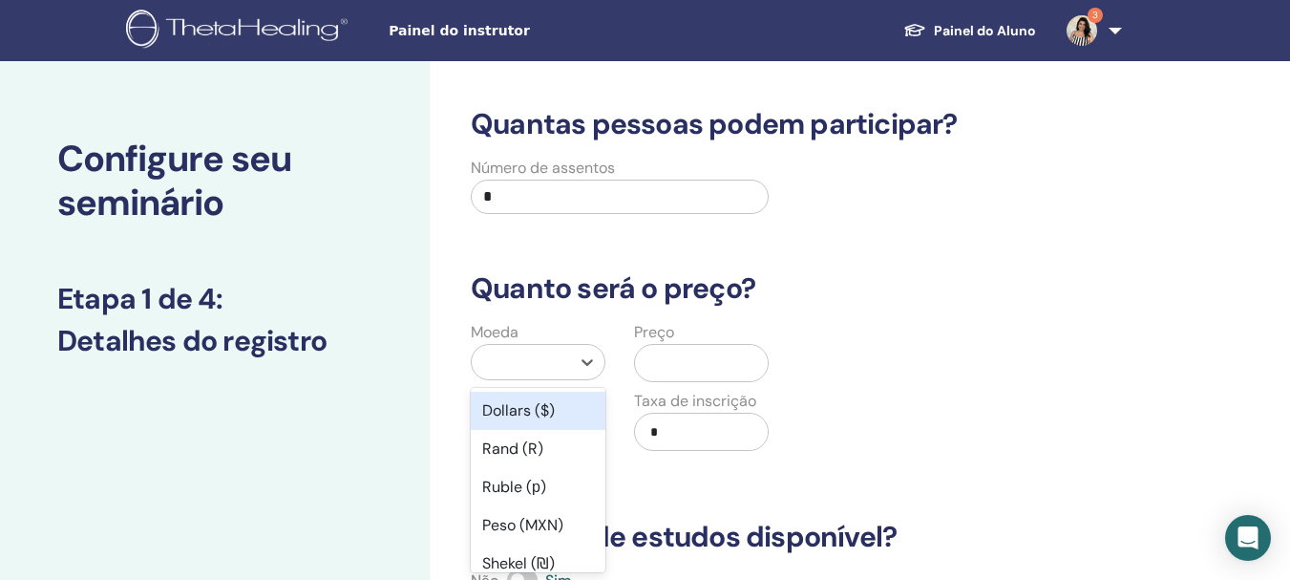
scroll to position [102, 0]
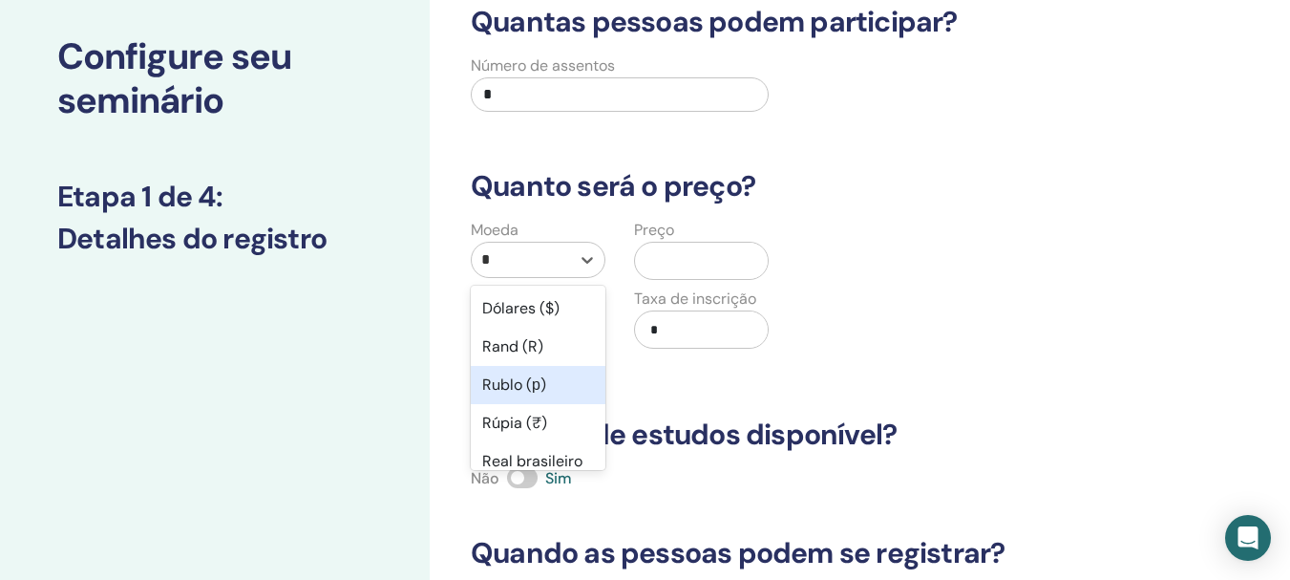
type input "**"
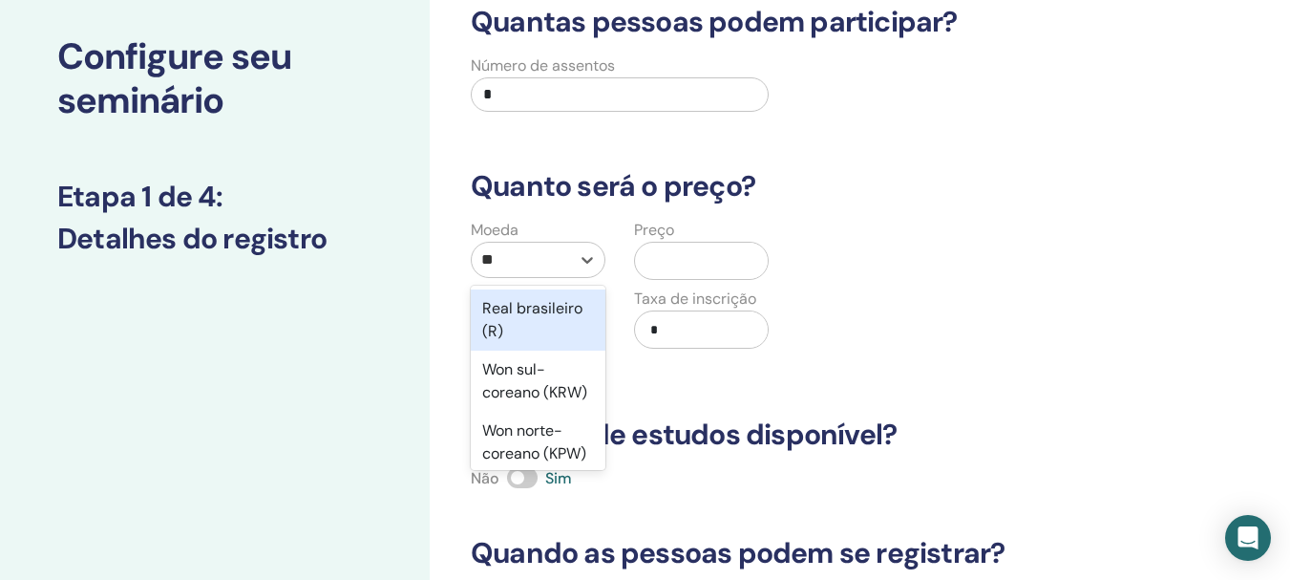
click at [549, 334] on font "Real brasileiro (R)" at bounding box center [532, 319] width 100 height 43
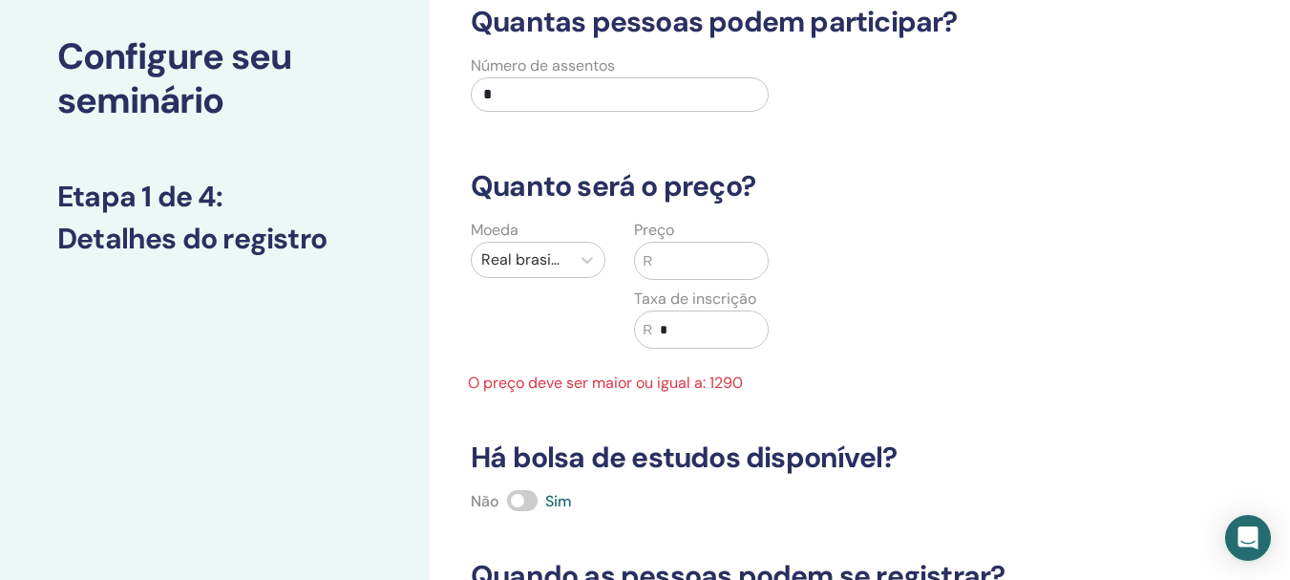
click at [659, 275] on input "text" at bounding box center [710, 261] width 116 height 36
type input "***"
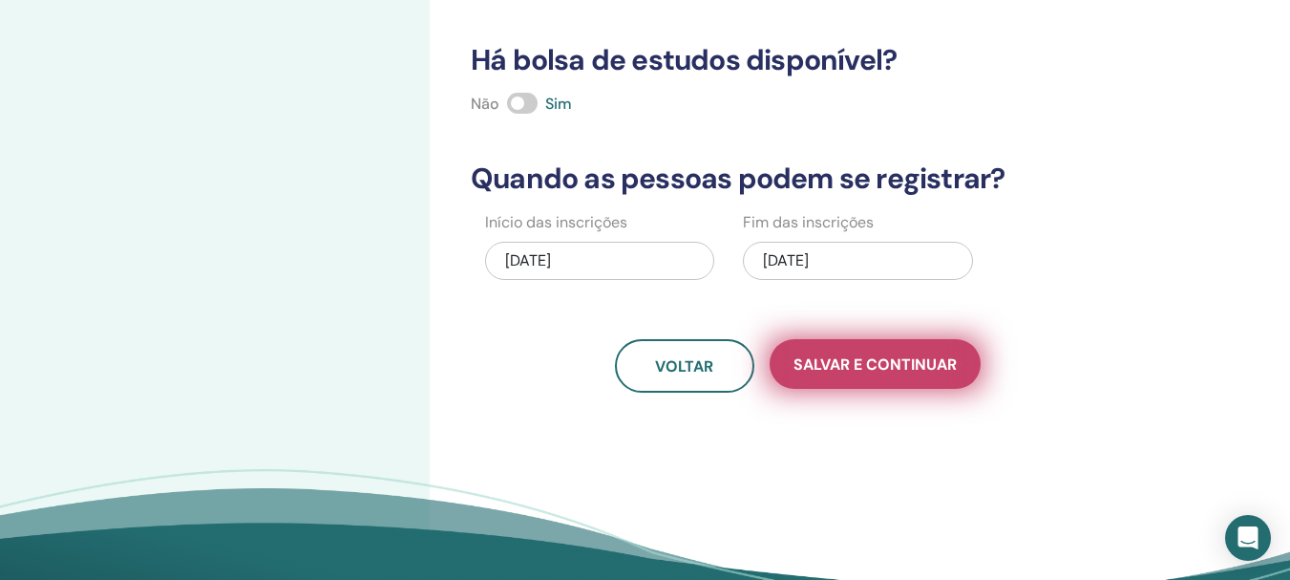
scroll to position [484, 0]
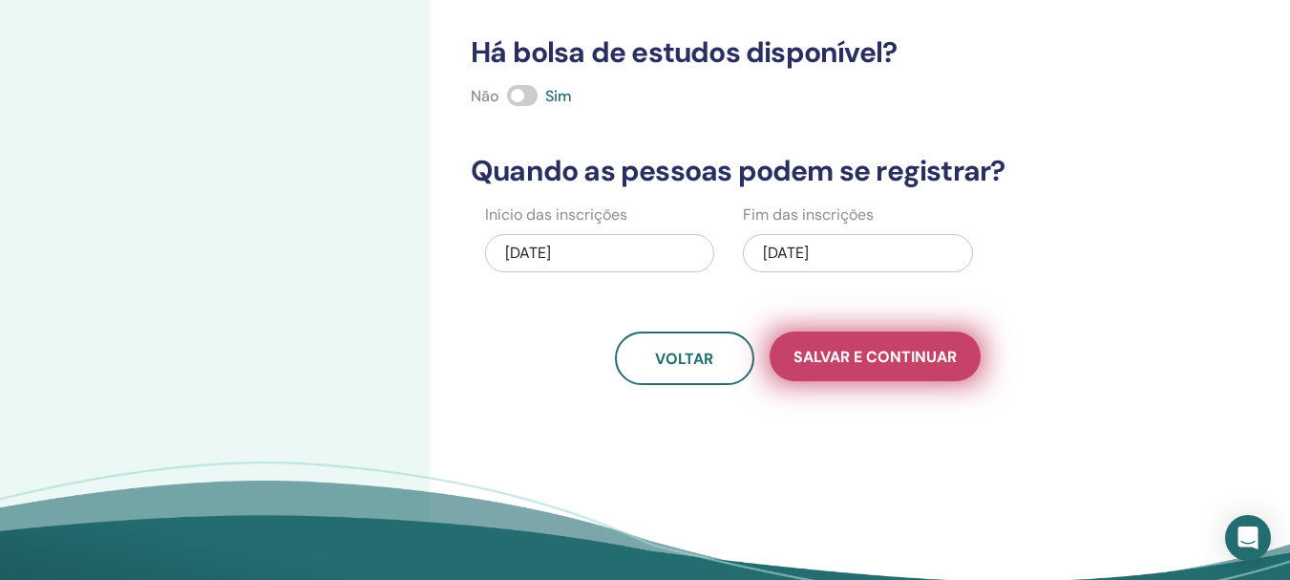
type input "****"
click at [843, 356] on font "Salvar e continuar" at bounding box center [874, 357] width 163 height 20
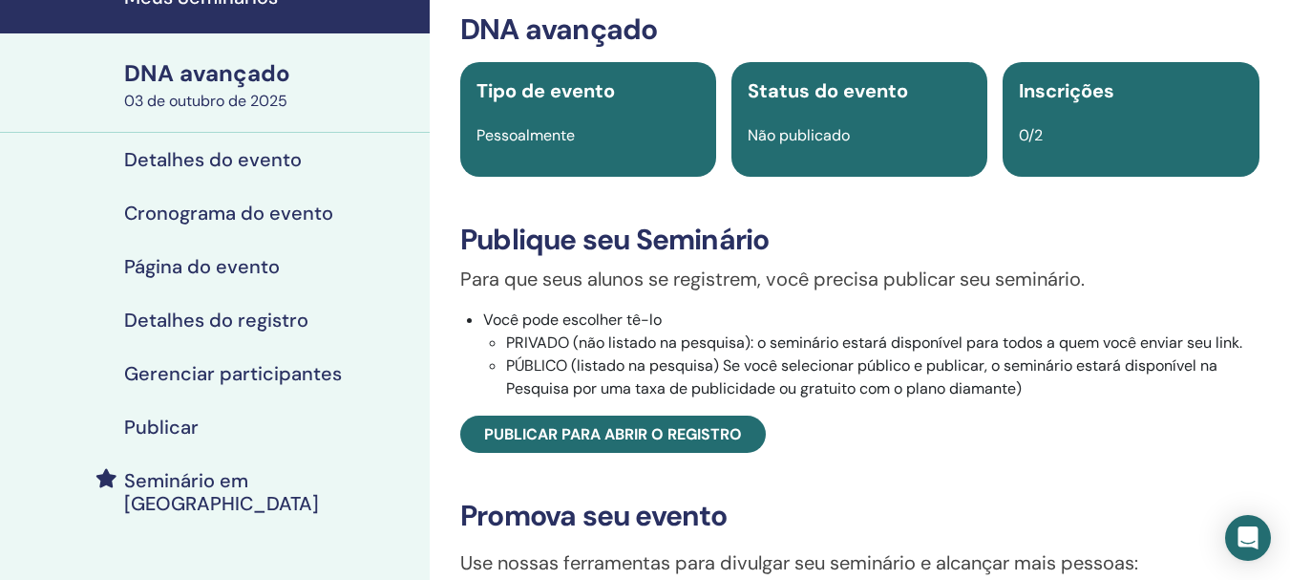
scroll to position [95, 0]
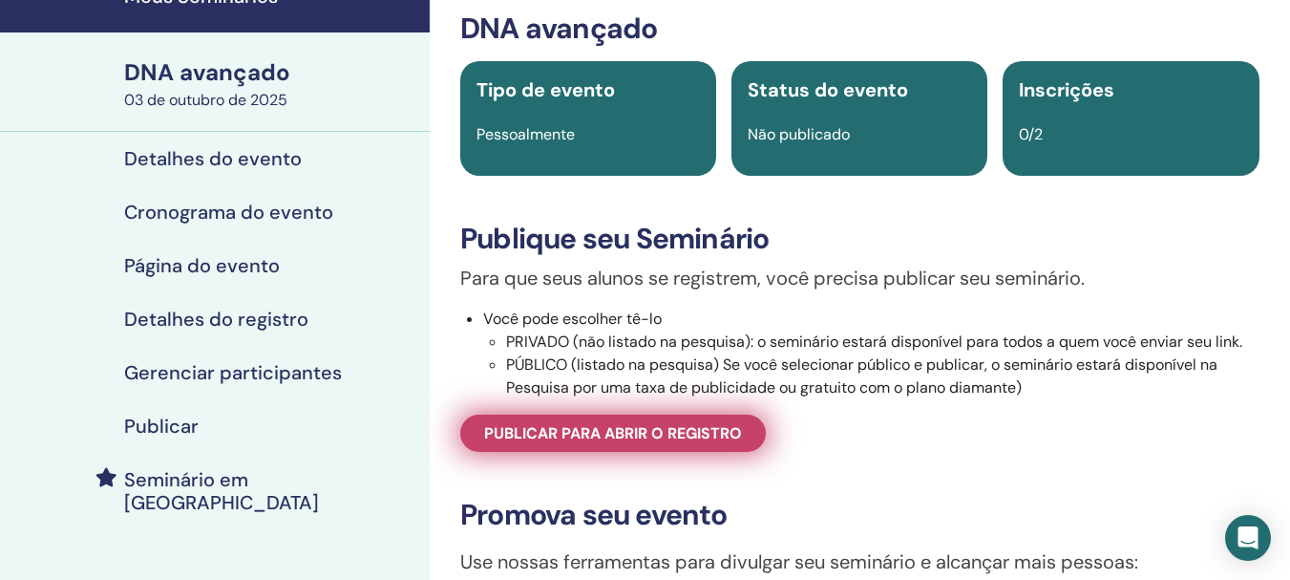
click at [648, 431] on font "Publicar para abrir o registro" at bounding box center [613, 433] width 258 height 20
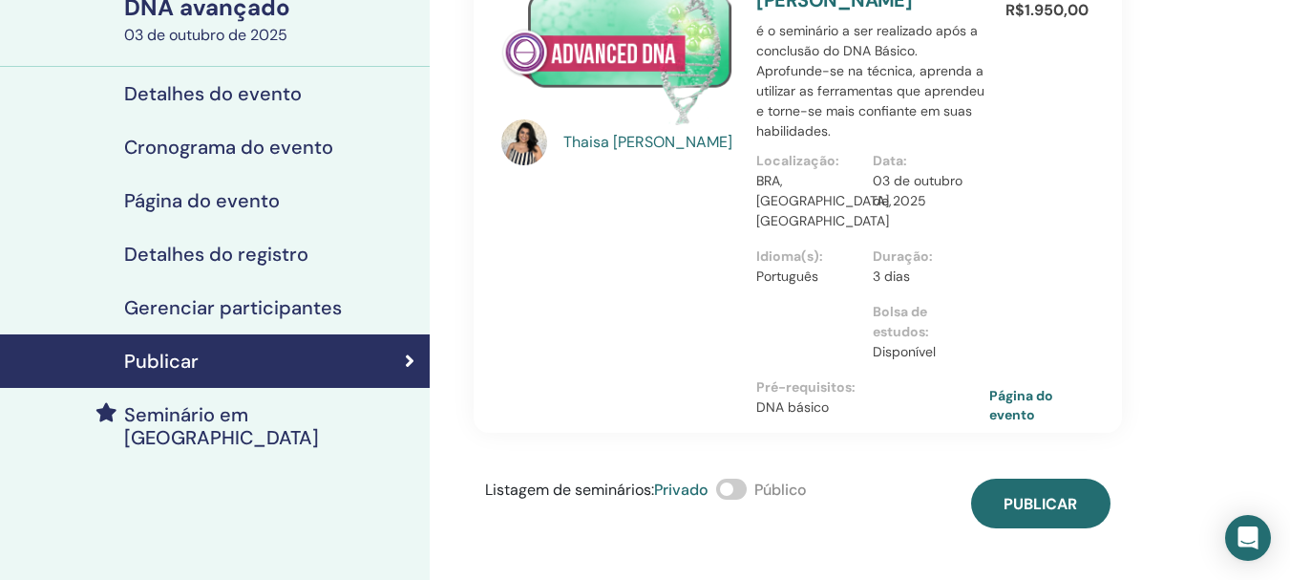
scroll to position [191, 0]
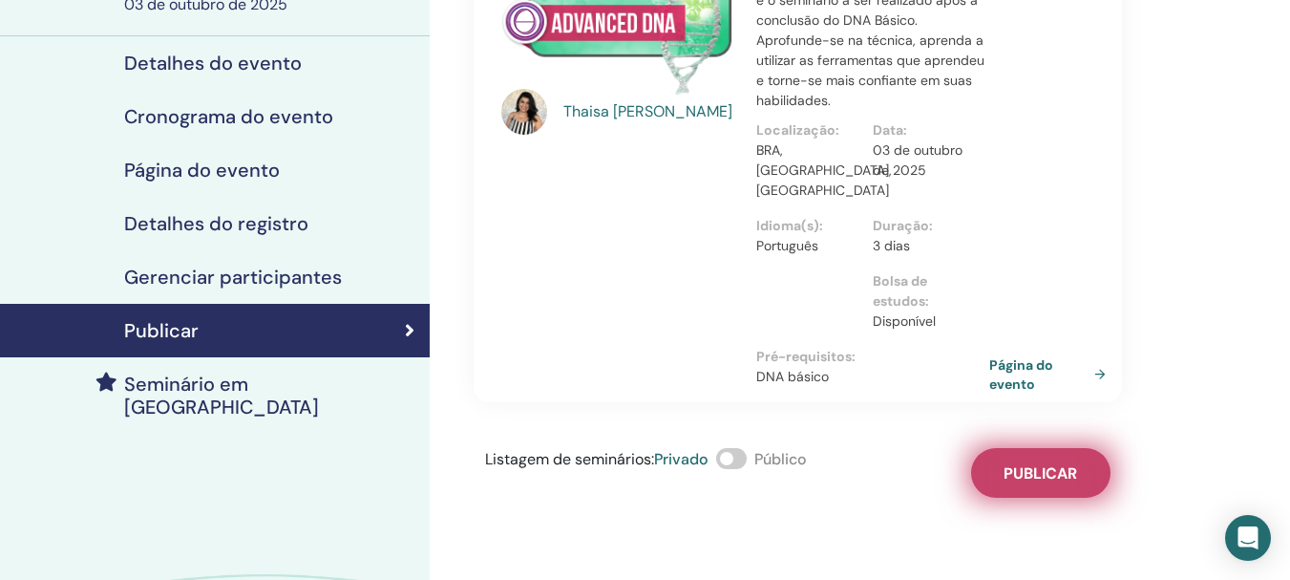
click at [1024, 494] on button "Publicar" at bounding box center [1040, 473] width 139 height 50
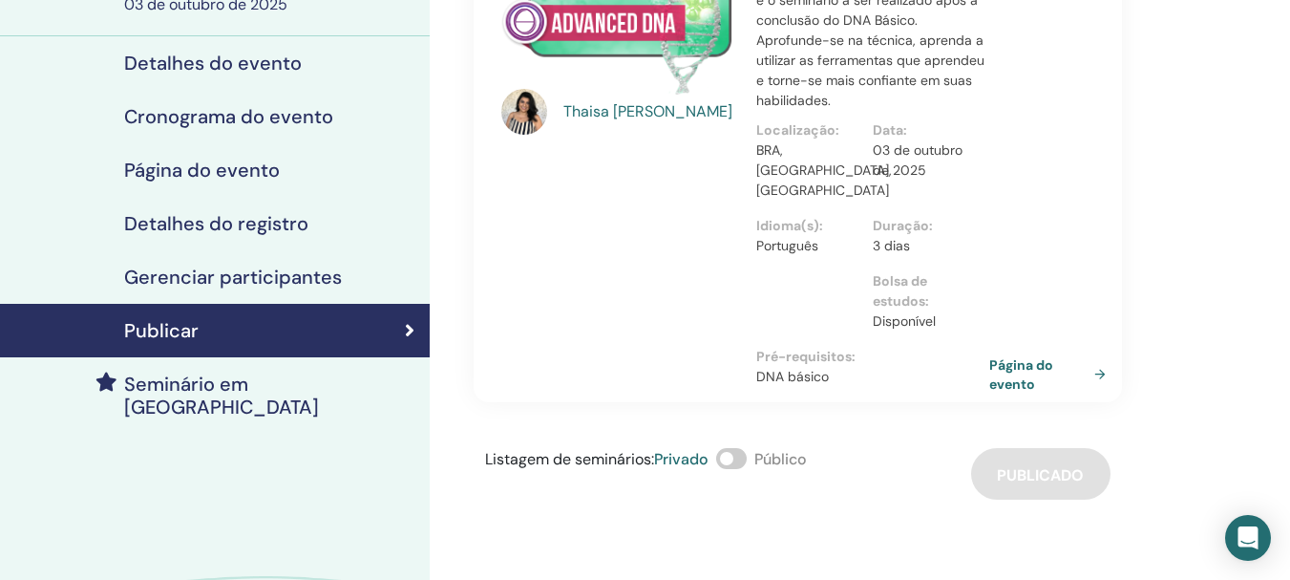
scroll to position [286, 0]
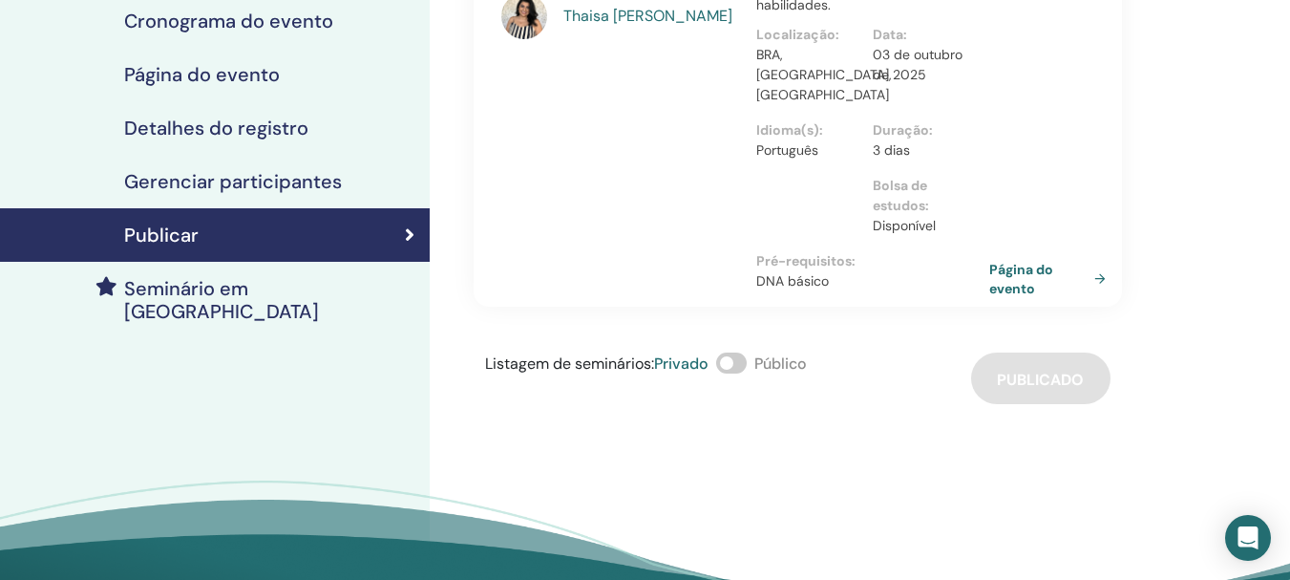
click at [738, 363] on span at bounding box center [731, 362] width 31 height 21
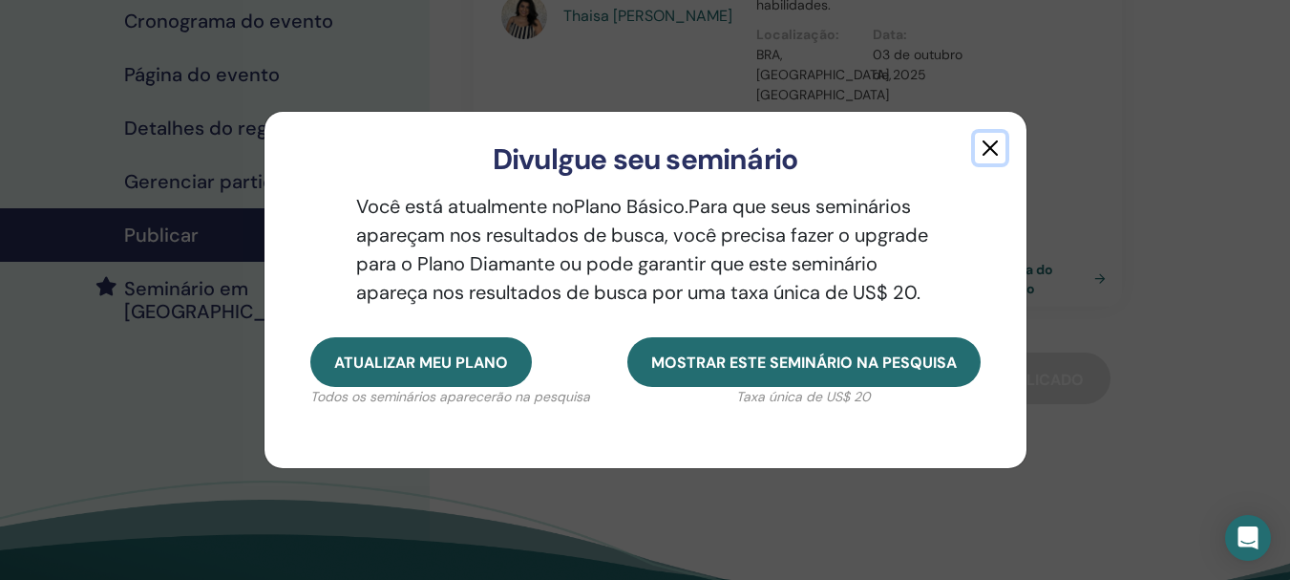
click at [999, 153] on button "button" at bounding box center [990, 148] width 31 height 31
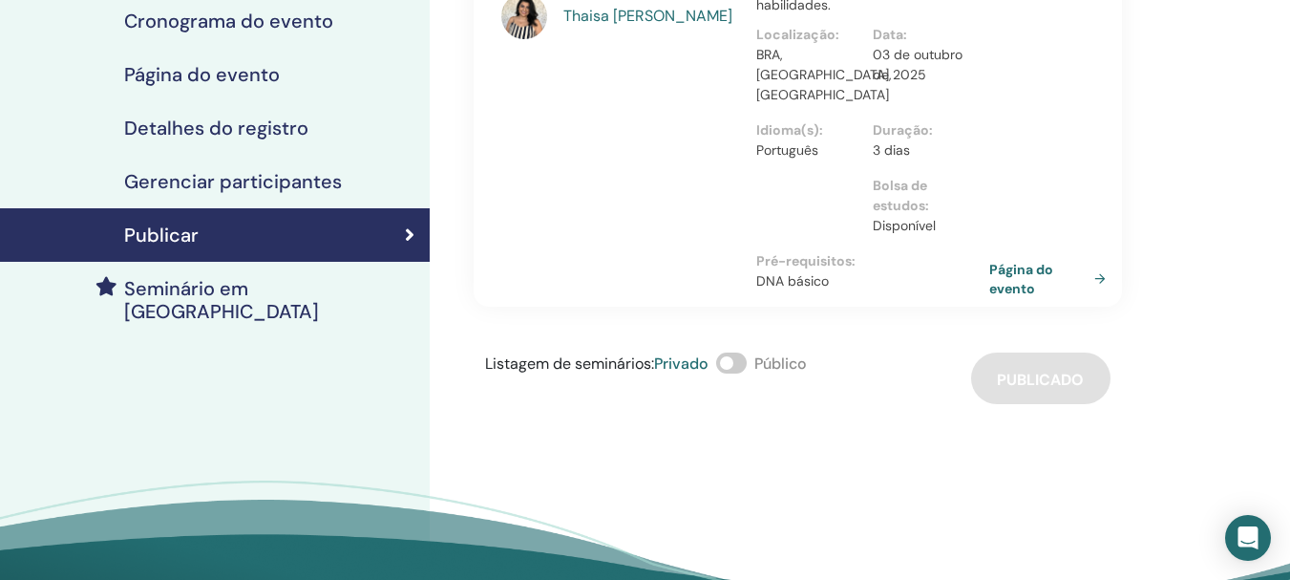
click at [747, 356] on span at bounding box center [731, 362] width 31 height 21
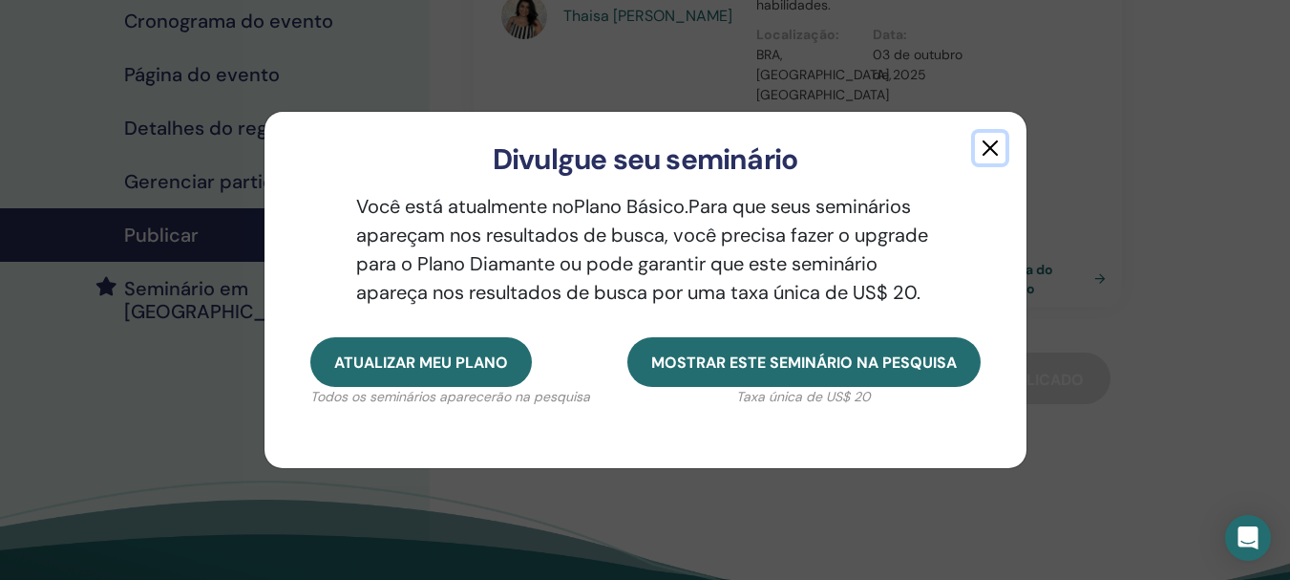
click at [1000, 144] on button "button" at bounding box center [990, 148] width 31 height 31
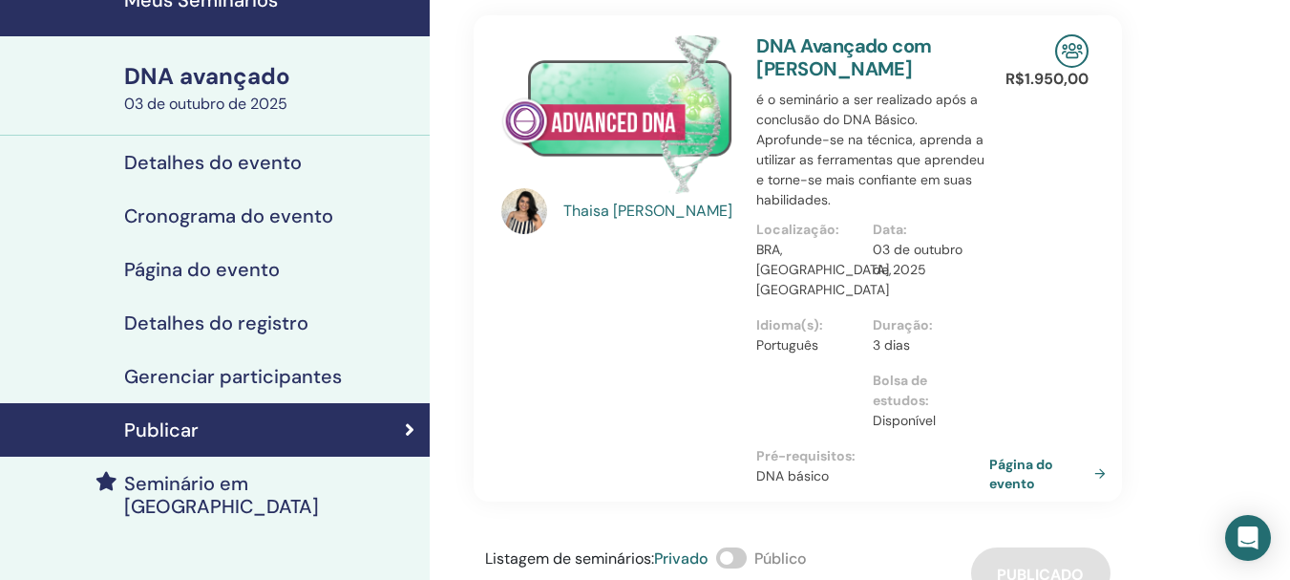
scroll to position [191, 0]
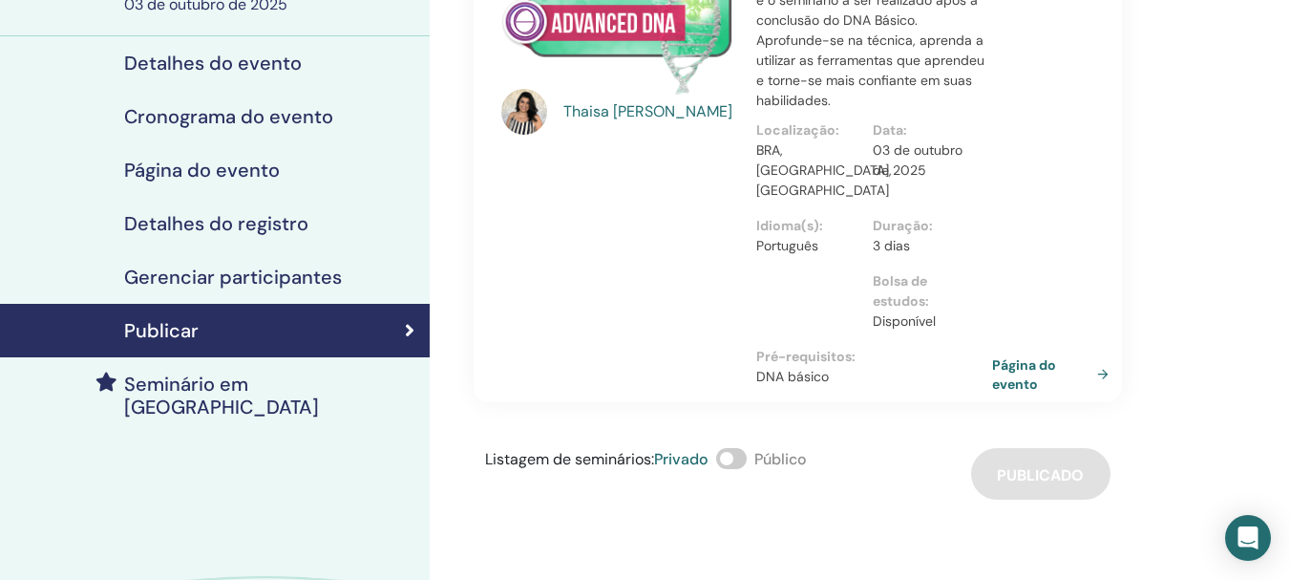
click at [1025, 369] on font "Página do evento" at bounding box center [1024, 374] width 64 height 35
